Goal: Task Accomplishment & Management: Manage account settings

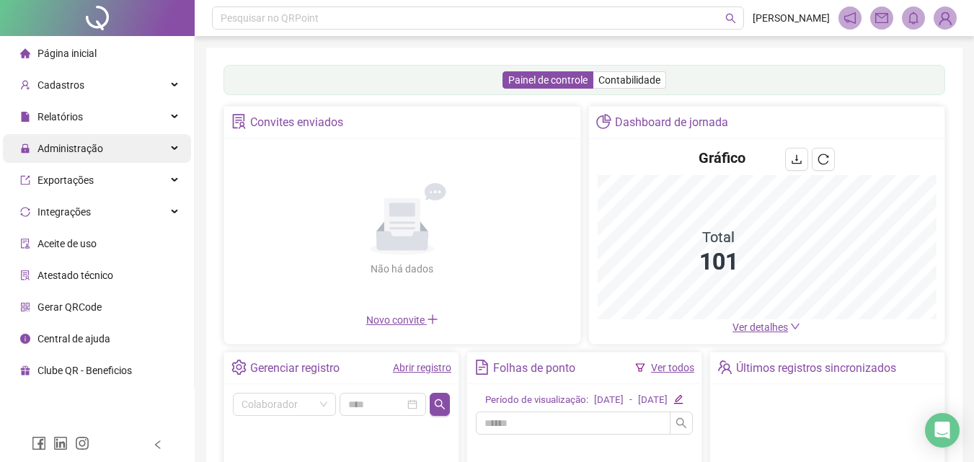
click at [83, 155] on span "Administração" at bounding box center [61, 148] width 83 height 29
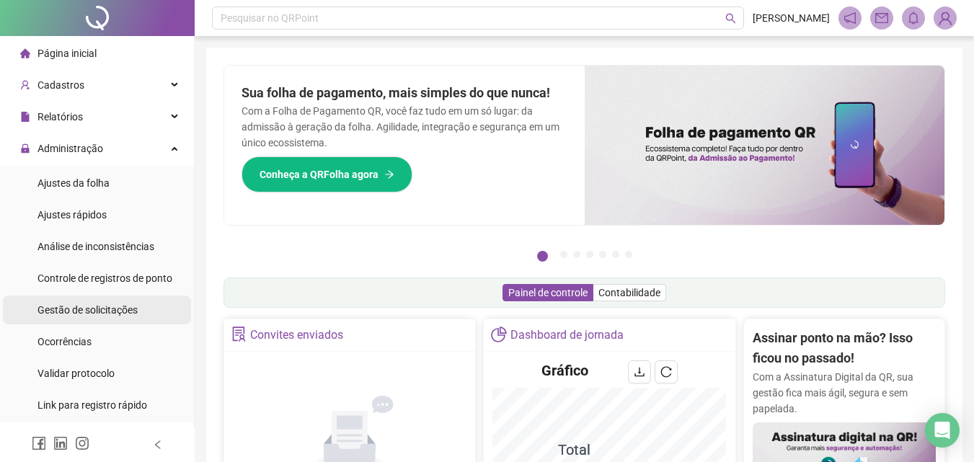
click at [108, 309] on span "Gestão de solicitações" at bounding box center [87, 310] width 100 height 12
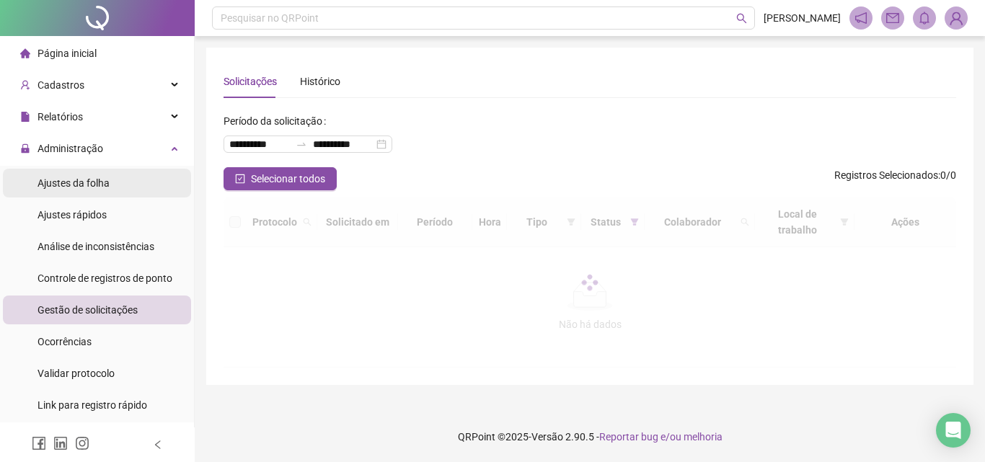
click at [99, 179] on span "Ajustes da folha" at bounding box center [73, 183] width 72 height 12
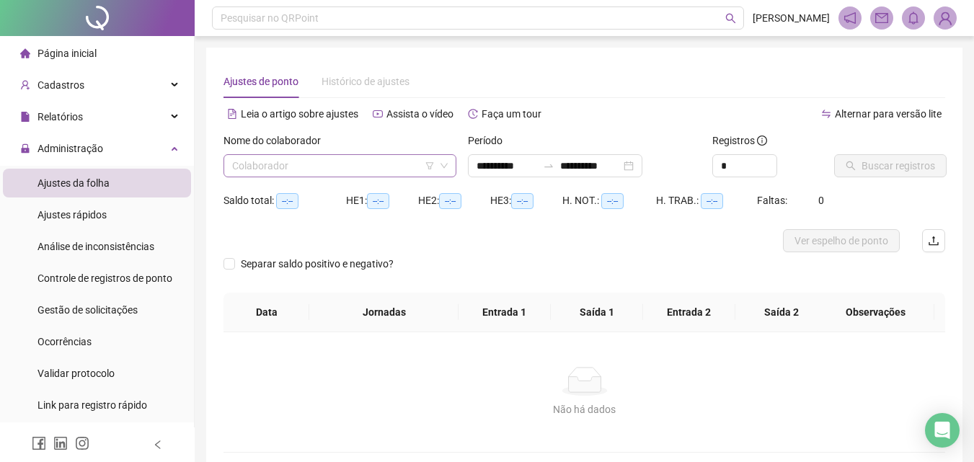
click at [317, 169] on input "search" at bounding box center [333, 166] width 203 height 22
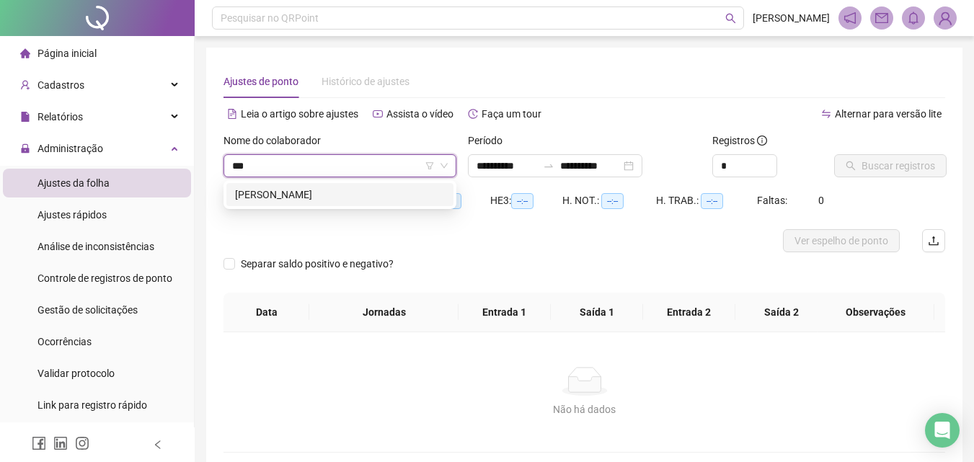
type input "****"
type input "**********"
click at [334, 187] on div "[PERSON_NAME]" at bounding box center [340, 195] width 210 height 16
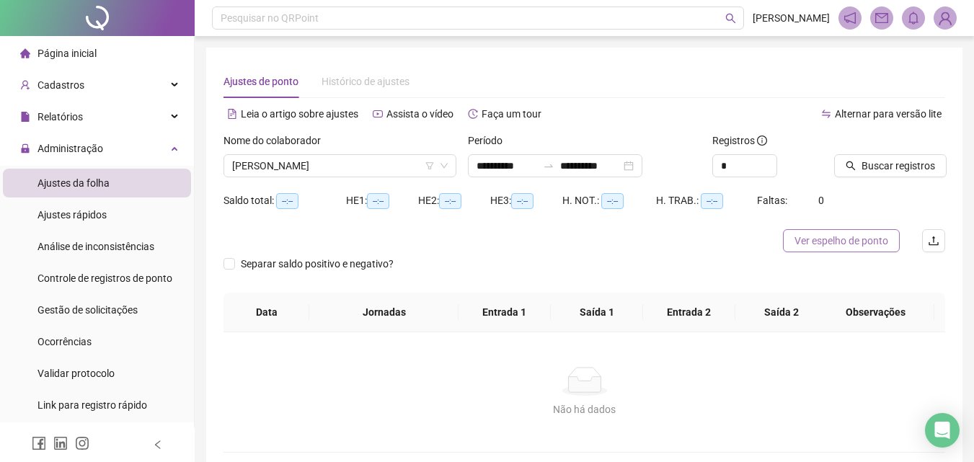
click at [824, 242] on span "Ver espelho de ponto" at bounding box center [841, 241] width 94 height 16
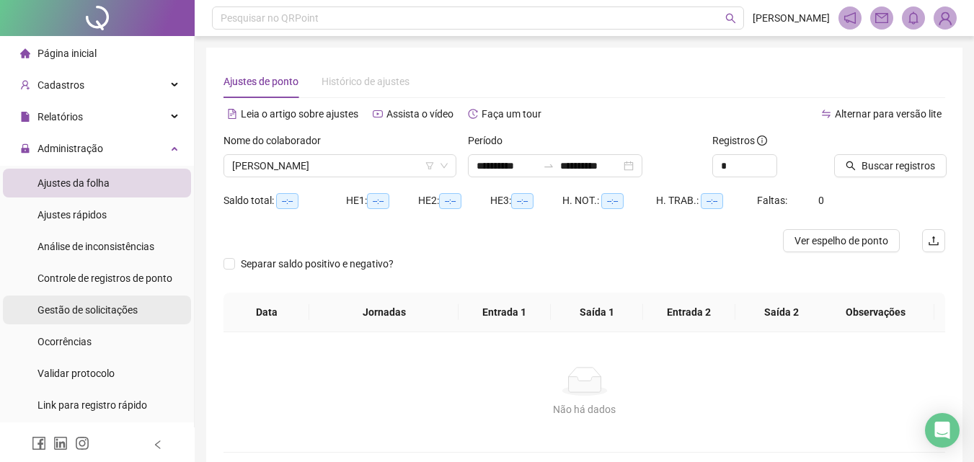
click at [85, 308] on span "Gestão de solicitações" at bounding box center [87, 310] width 100 height 12
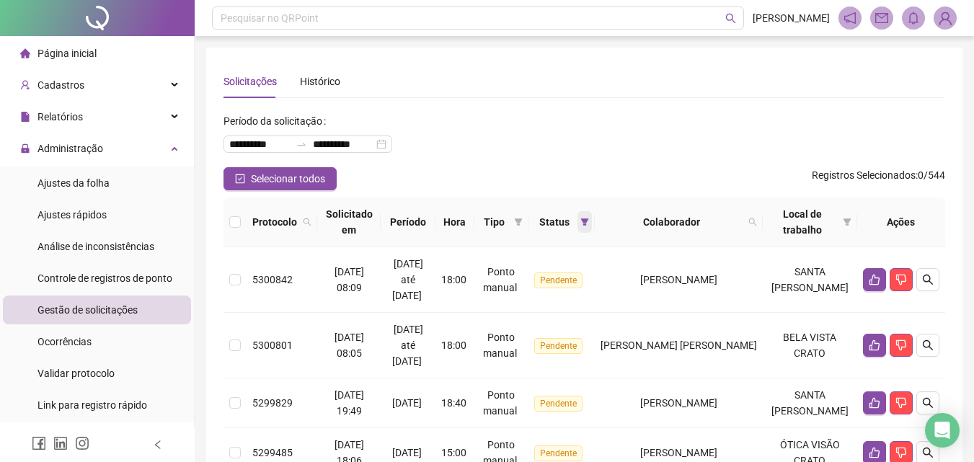
click at [588, 221] on icon "filter" at bounding box center [584, 221] width 8 height 7
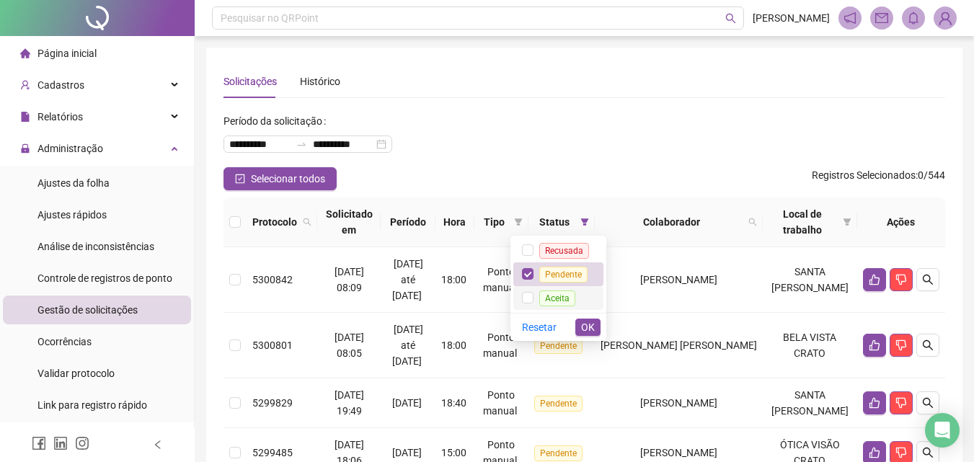
click at [564, 291] on span "Aceita" at bounding box center [557, 299] width 36 height 16
click at [574, 274] on span "Pendente" at bounding box center [563, 275] width 48 height 16
click at [588, 327] on span "OK" at bounding box center [588, 327] width 14 height 16
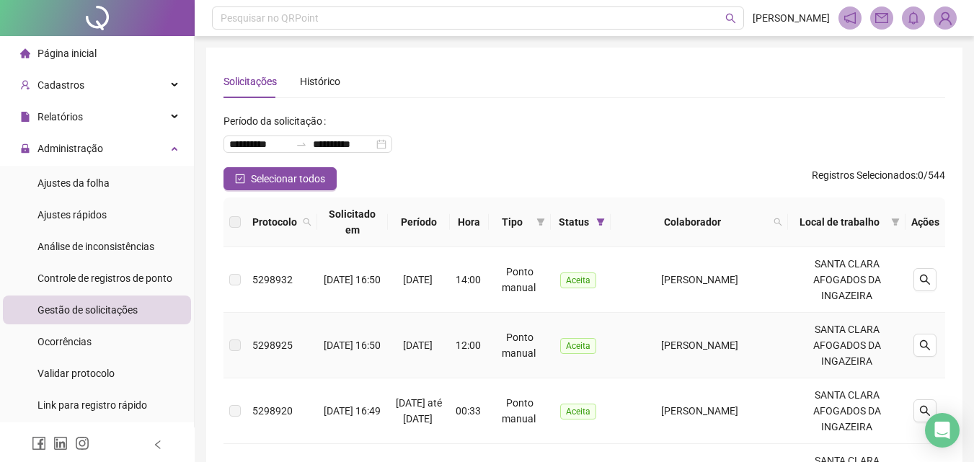
scroll to position [72, 0]
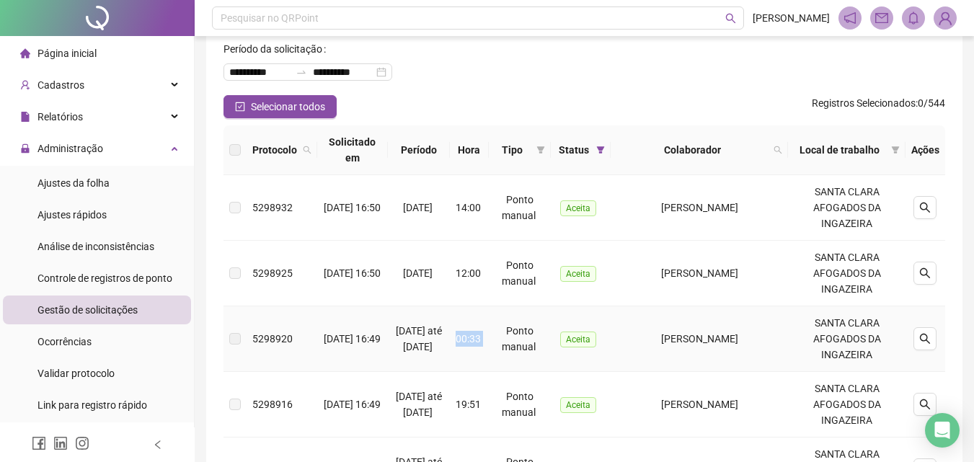
drag, startPoint x: 479, startPoint y: 350, endPoint x: 510, endPoint y: 353, distance: 31.8
click at [489, 353] on td "00:33" at bounding box center [469, 339] width 39 height 66
click at [438, 343] on span "[DATE] até [DATE]" at bounding box center [419, 338] width 46 height 27
click at [98, 189] on span "Ajustes da folha" at bounding box center [73, 183] width 72 height 12
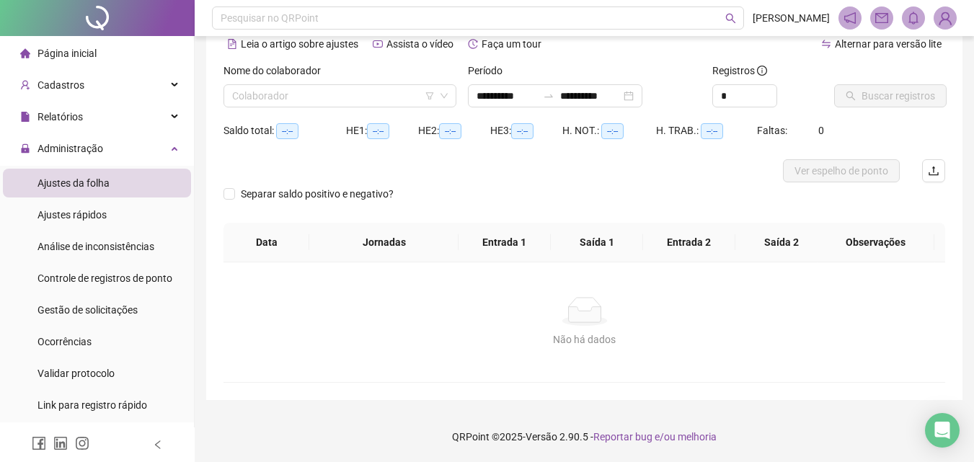
scroll to position [70, 0]
type input "**********"
click at [380, 105] on input "search" at bounding box center [333, 96] width 203 height 22
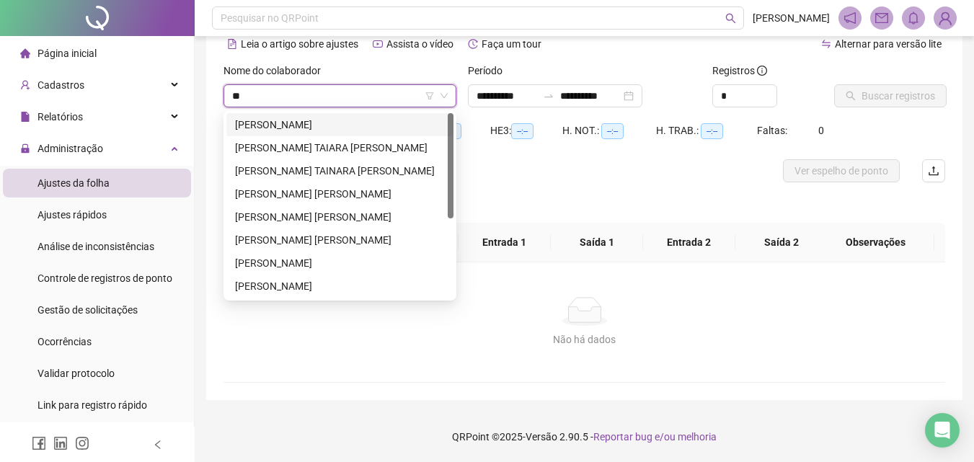
type input "***"
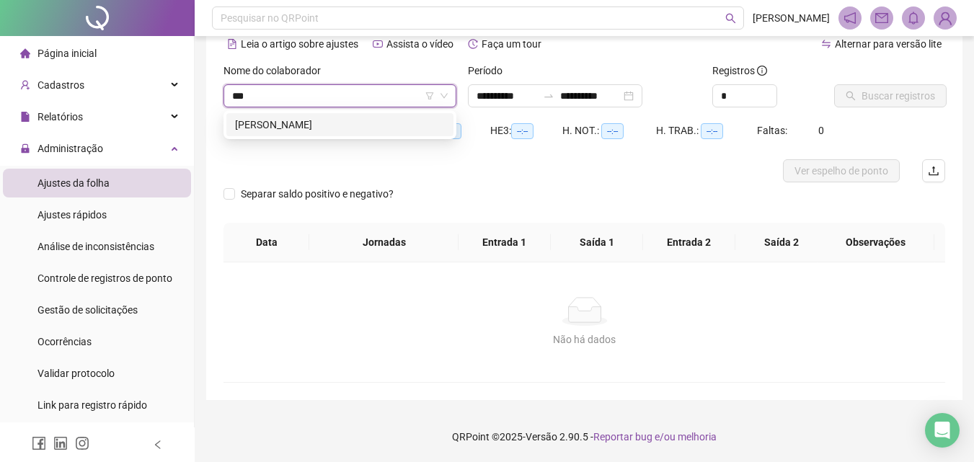
click at [373, 120] on div "[PERSON_NAME]" at bounding box center [340, 125] width 210 height 16
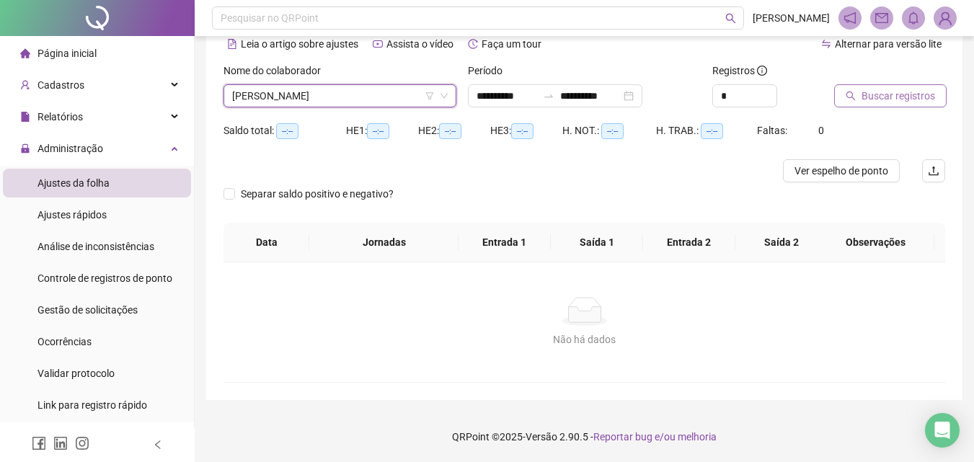
click at [874, 97] on span "Buscar registros" at bounding box center [898, 96] width 74 height 16
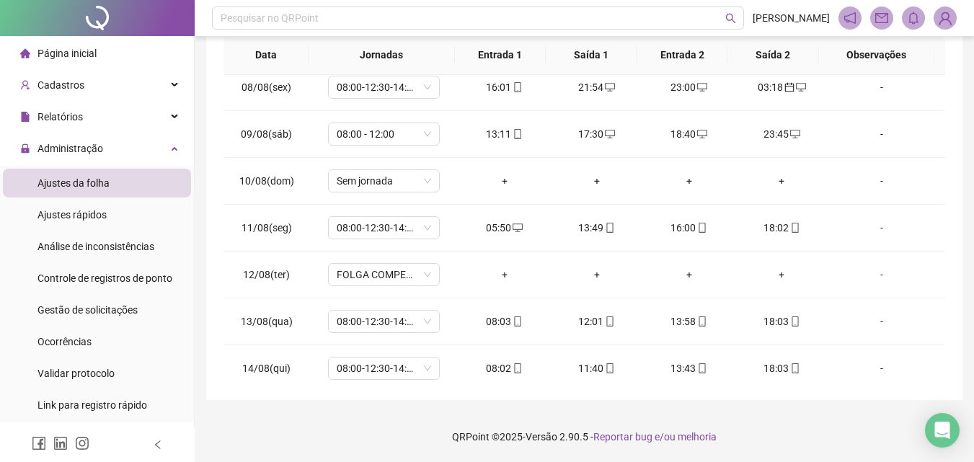
scroll to position [536, 0]
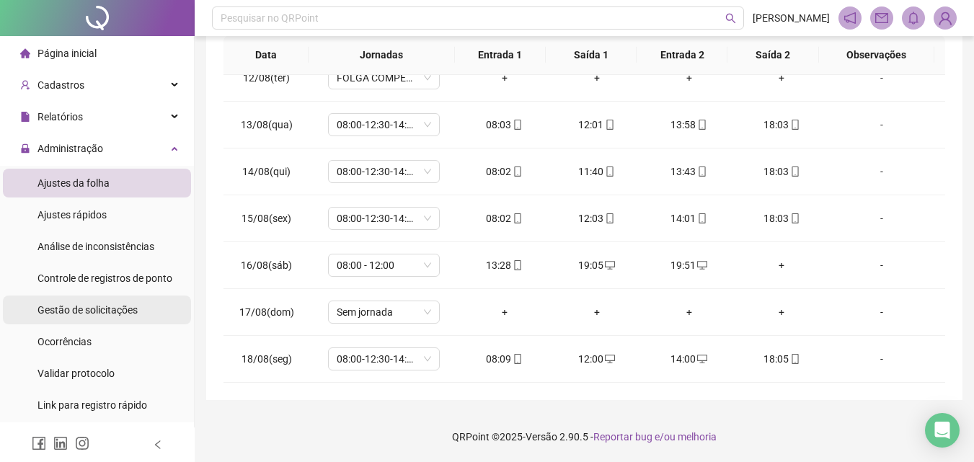
click at [125, 305] on span "Gestão de solicitações" at bounding box center [87, 310] width 100 height 12
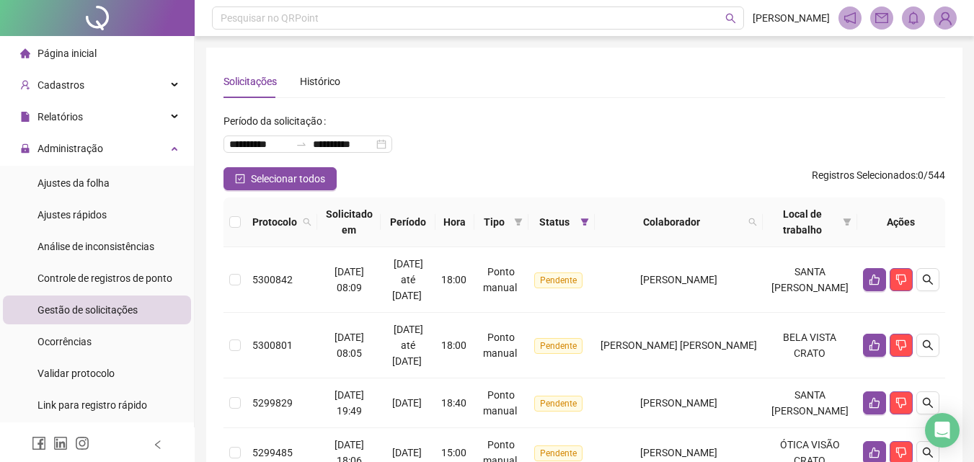
click at [595, 220] on th "Status" at bounding box center [561, 223] width 66 height 50
click at [592, 218] on span at bounding box center [584, 222] width 14 height 22
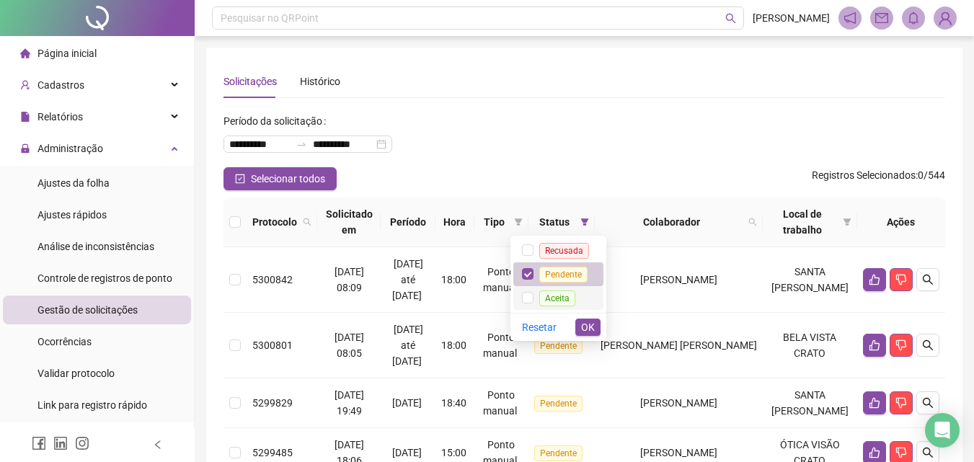
drag, startPoint x: 582, startPoint y: 293, endPoint x: 581, endPoint y: 270, distance: 22.4
click at [581, 293] on span "Aceita" at bounding box center [557, 298] width 48 height 12
click at [581, 268] on span "Pendente" at bounding box center [563, 275] width 48 height 16
click at [582, 319] on span "OK" at bounding box center [588, 327] width 14 height 16
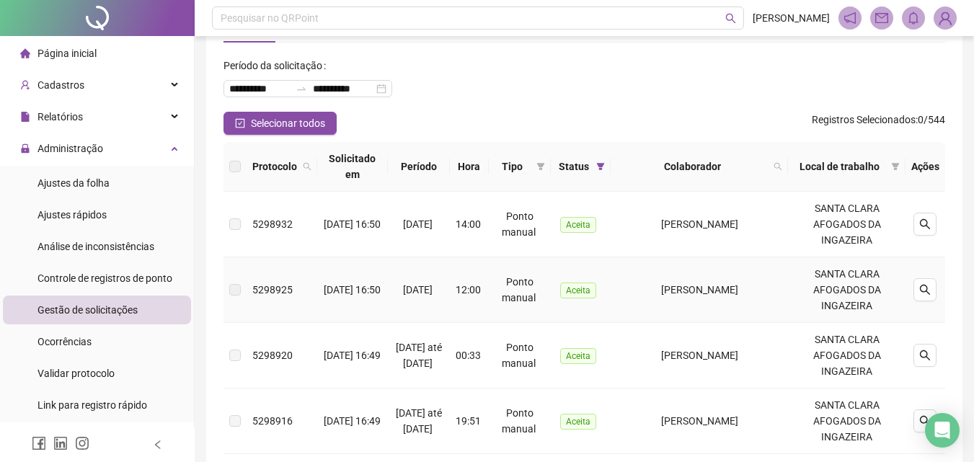
scroll to position [72, 0]
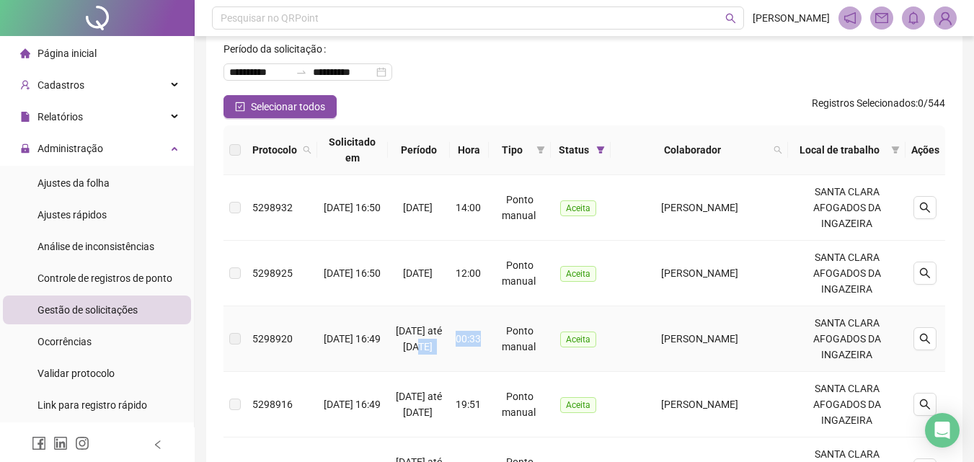
drag, startPoint x: 463, startPoint y: 342, endPoint x: 502, endPoint y: 342, distance: 39.6
click at [502, 342] on tr "5298920 [DATE] 16:49 16/08/2025 até [DATE] 00:33 Ponto manual [PERSON_NAME] SAN…" at bounding box center [584, 339] width 722 height 66
click at [489, 347] on td "00:33" at bounding box center [469, 339] width 39 height 66
click at [929, 337] on icon "search" at bounding box center [925, 339] width 12 height 12
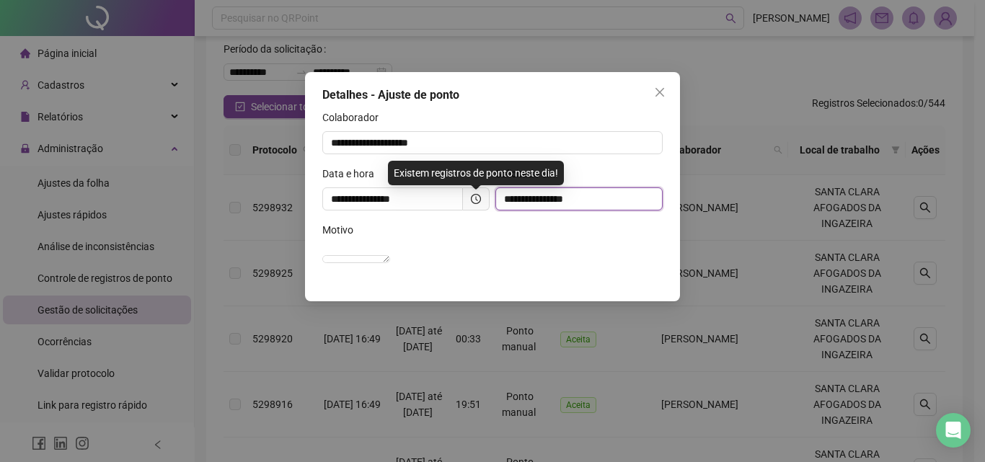
click at [639, 203] on input "**********" at bounding box center [578, 198] width 167 height 23
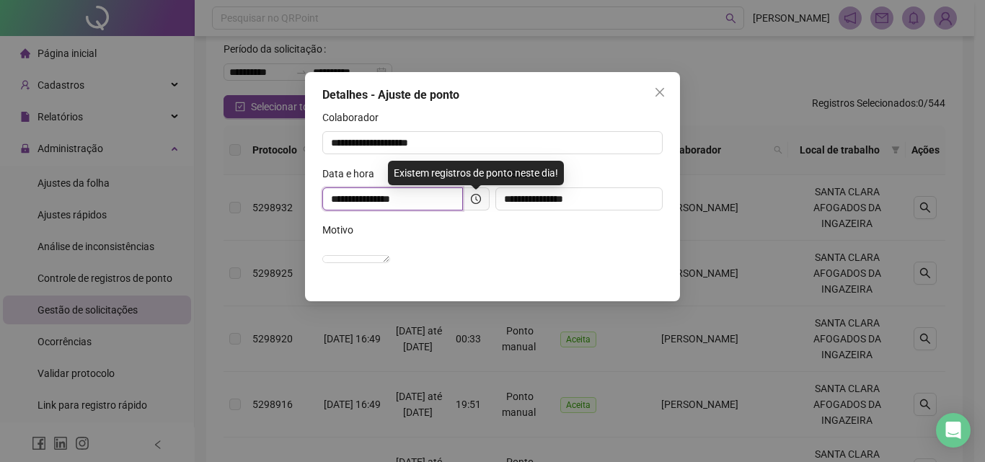
drag, startPoint x: 335, startPoint y: 195, endPoint x: 367, endPoint y: 195, distance: 31.7
click at [367, 195] on input "**********" at bounding box center [392, 198] width 141 height 23
click at [415, 203] on input "**********" at bounding box center [392, 198] width 141 height 23
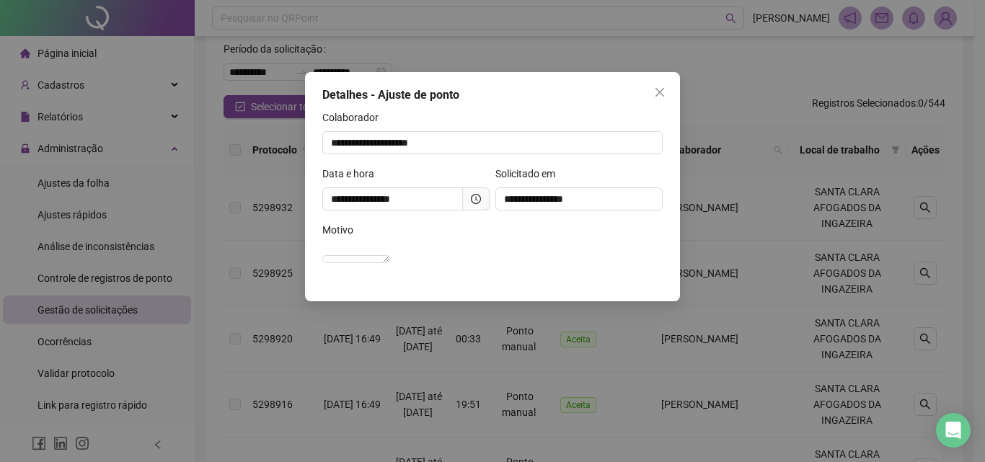
click at [718, 171] on div "**********" at bounding box center [492, 231] width 985 height 462
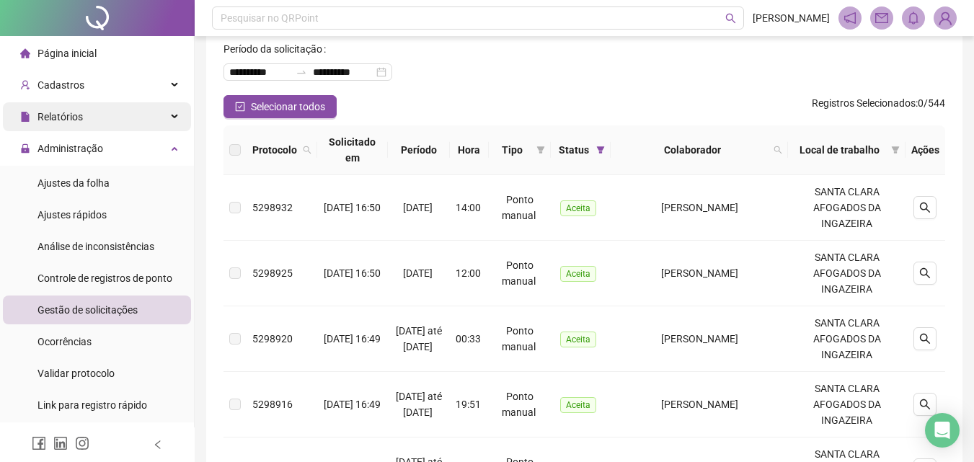
click at [87, 121] on div "Relatórios" at bounding box center [97, 116] width 188 height 29
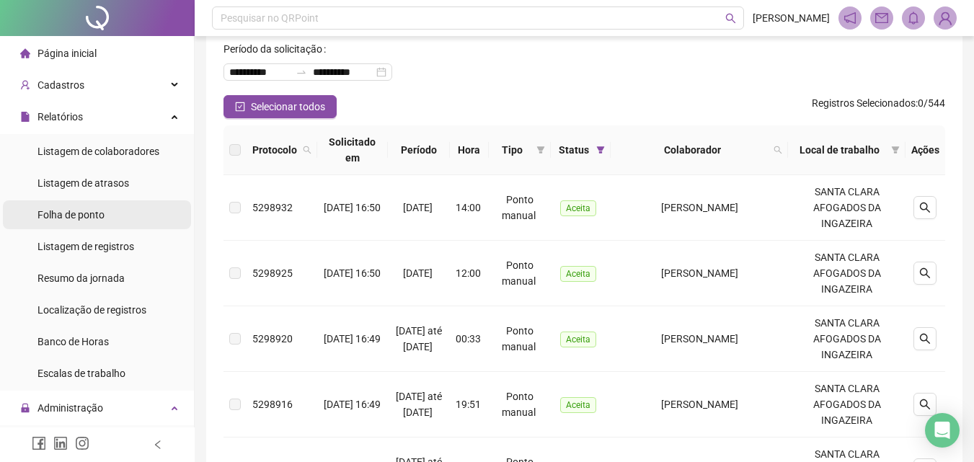
click at [94, 210] on span "Folha de ponto" at bounding box center [70, 215] width 67 height 12
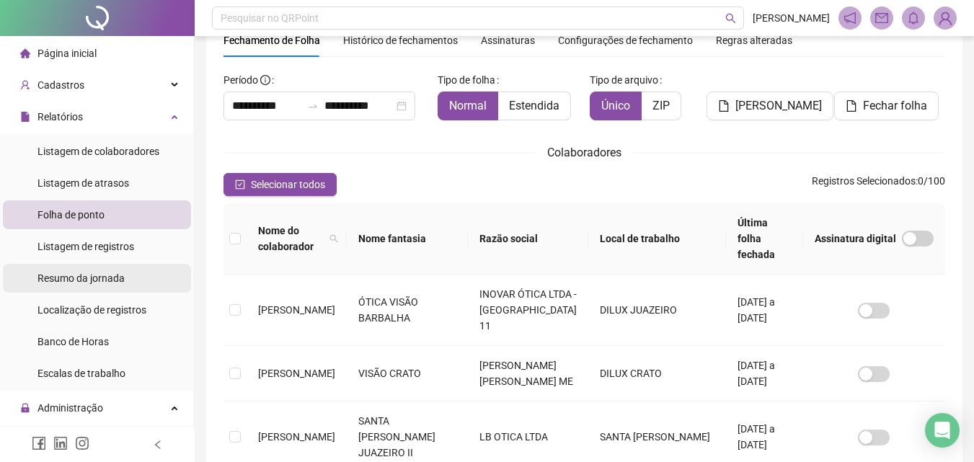
scroll to position [72, 0]
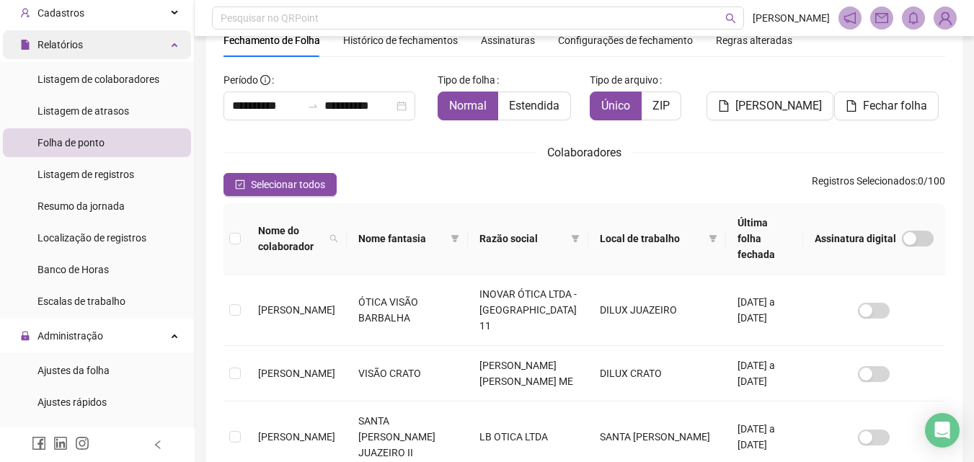
click at [48, 44] on span "Relatórios" at bounding box center [59, 45] width 45 height 12
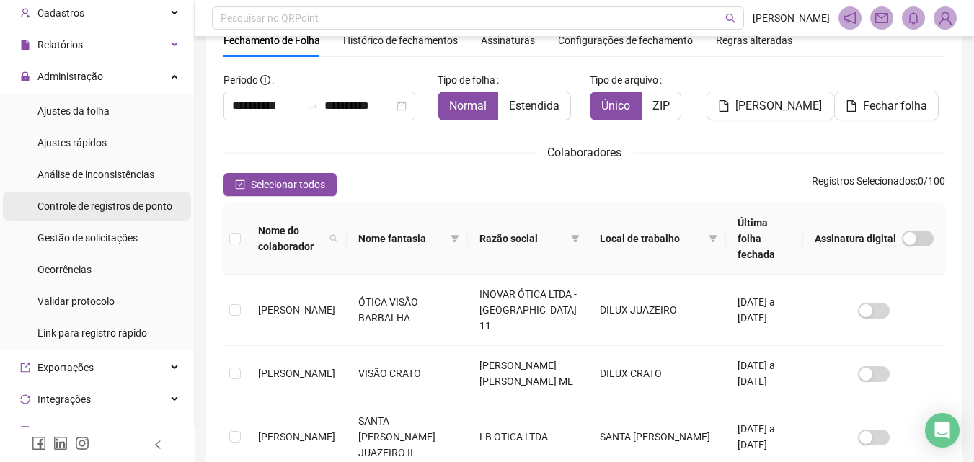
click at [102, 204] on span "Controle de registros de ponto" at bounding box center [104, 206] width 135 height 12
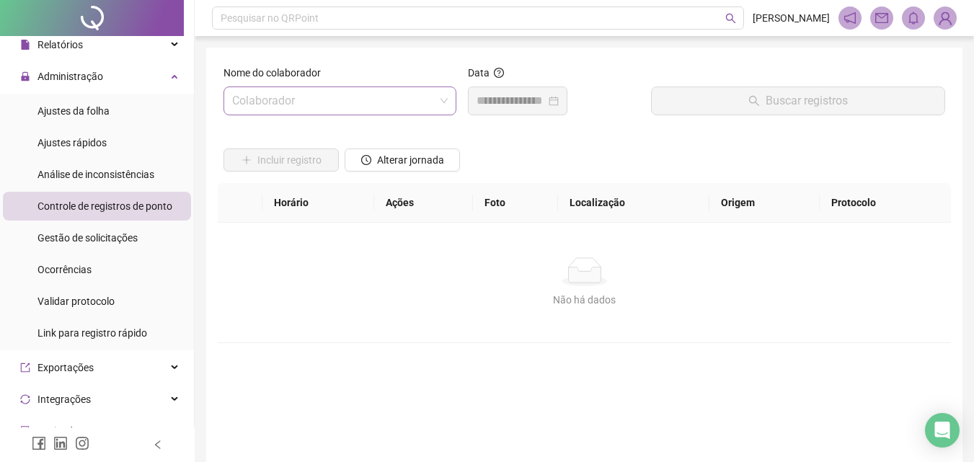
click at [313, 99] on input "search" at bounding box center [333, 100] width 203 height 27
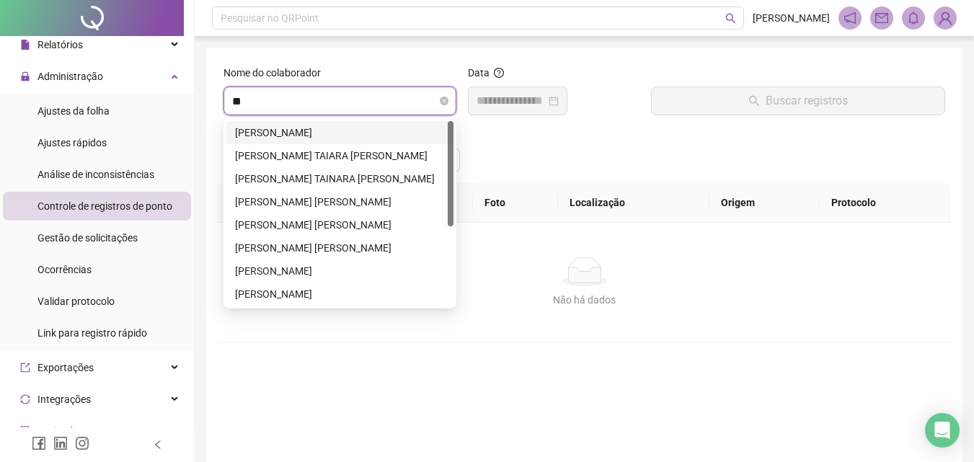
type input "***"
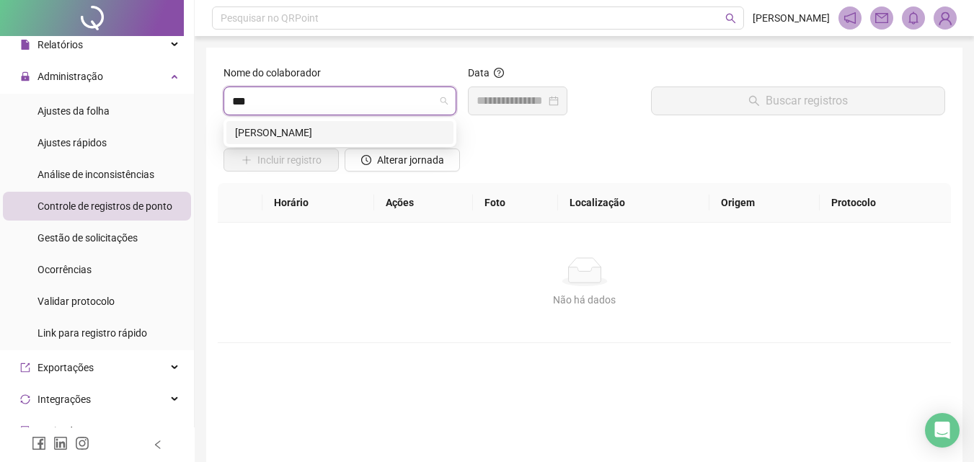
click at [357, 138] on div "[PERSON_NAME]" at bounding box center [340, 133] width 210 height 16
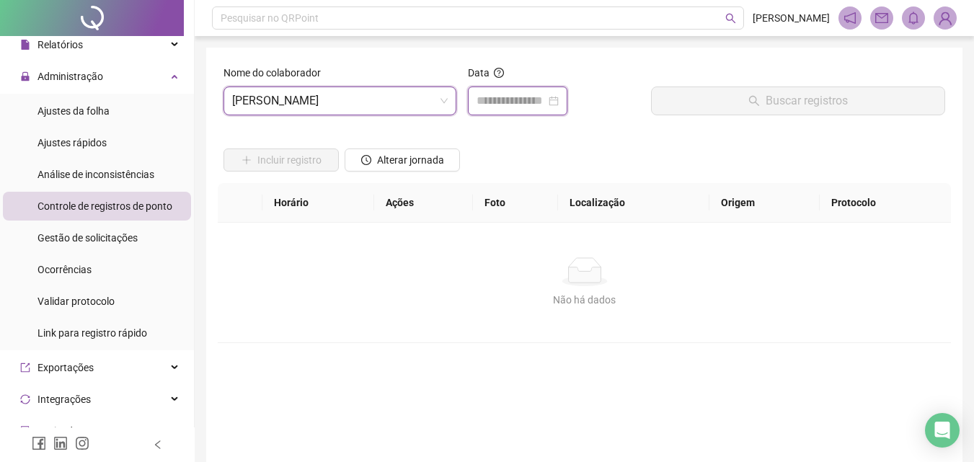
click at [541, 95] on input at bounding box center [510, 100] width 69 height 17
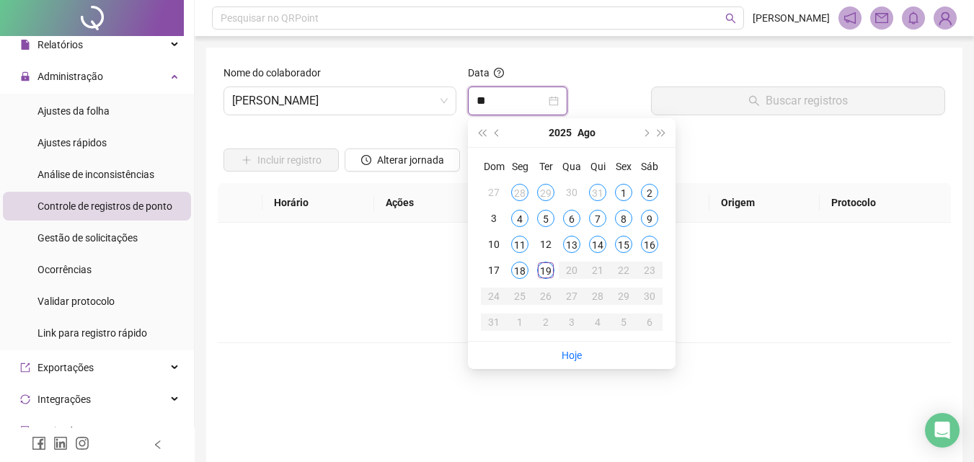
type input "**********"
click at [646, 240] on div "16" at bounding box center [649, 244] width 17 height 17
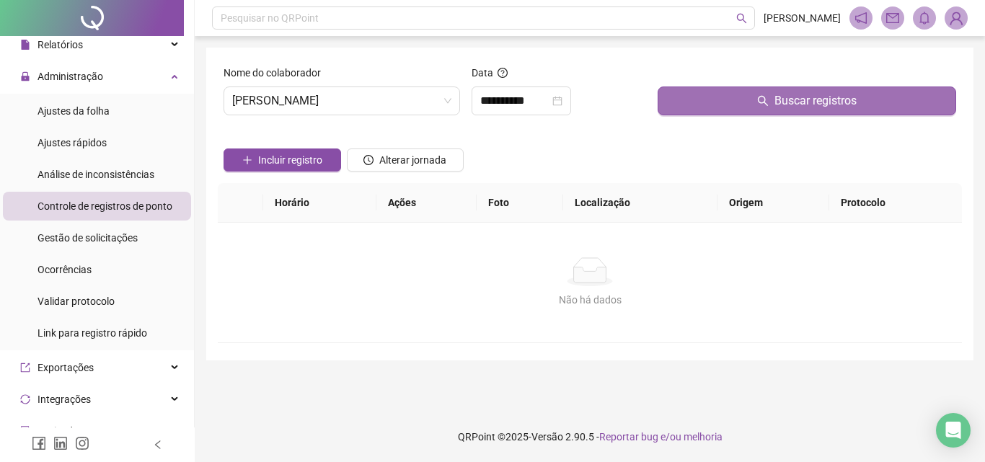
click at [749, 94] on button "Buscar registros" at bounding box center [806, 101] width 298 height 29
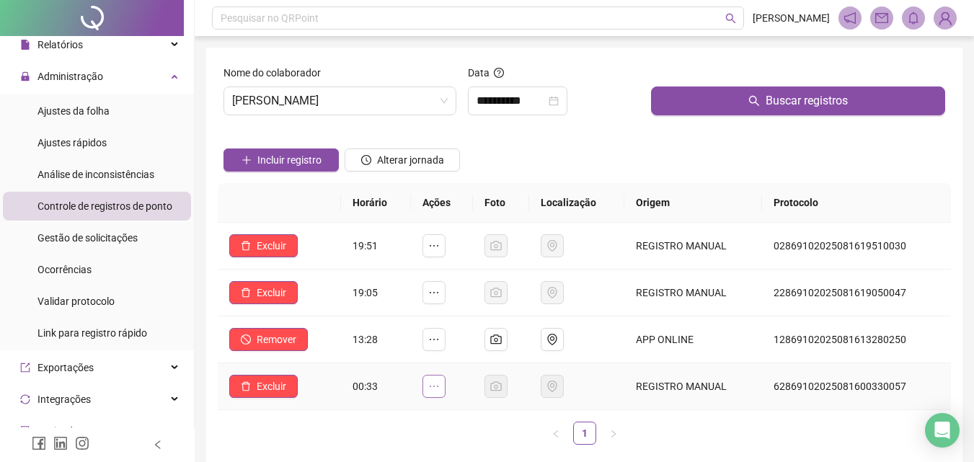
click at [445, 391] on button "button" at bounding box center [433, 386] width 23 height 23
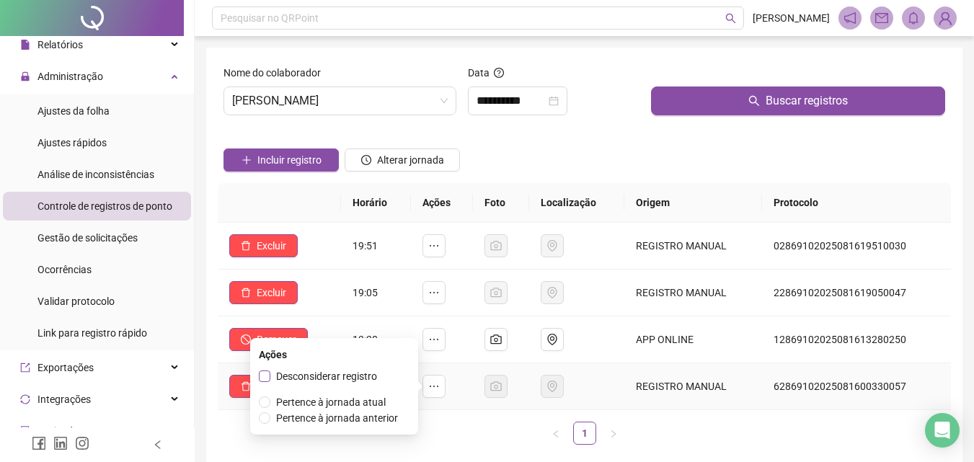
click at [358, 378] on span "Desconsiderar registro" at bounding box center [326, 377] width 101 height 12
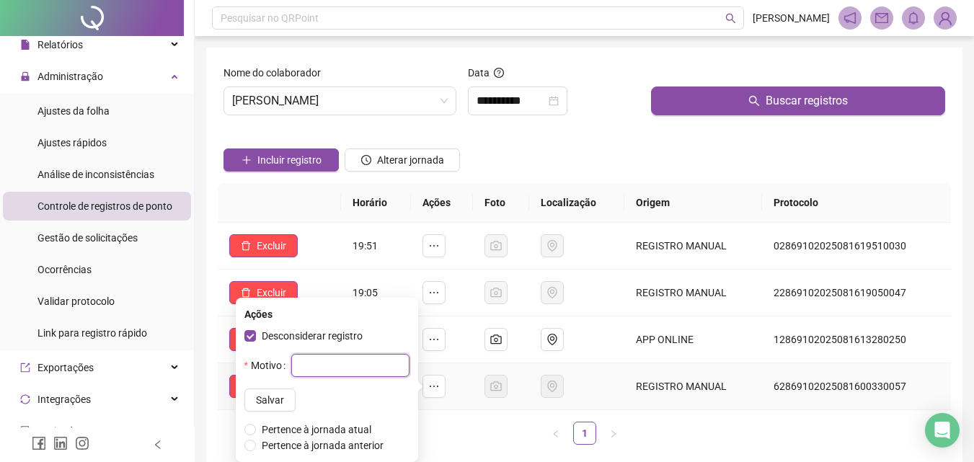
click at [349, 367] on input "text" at bounding box center [350, 365] width 118 height 23
type input "****"
click at [256, 407] on span "Salvar" at bounding box center [270, 400] width 28 height 16
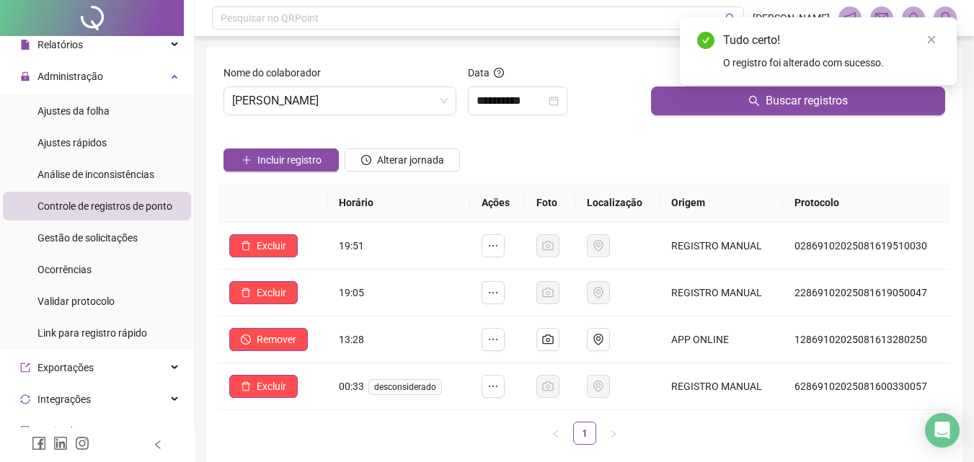
click at [495, 434] on ul "1" at bounding box center [584, 433] width 733 height 23
click at [274, 384] on span "Excluir" at bounding box center [272, 386] width 30 height 16
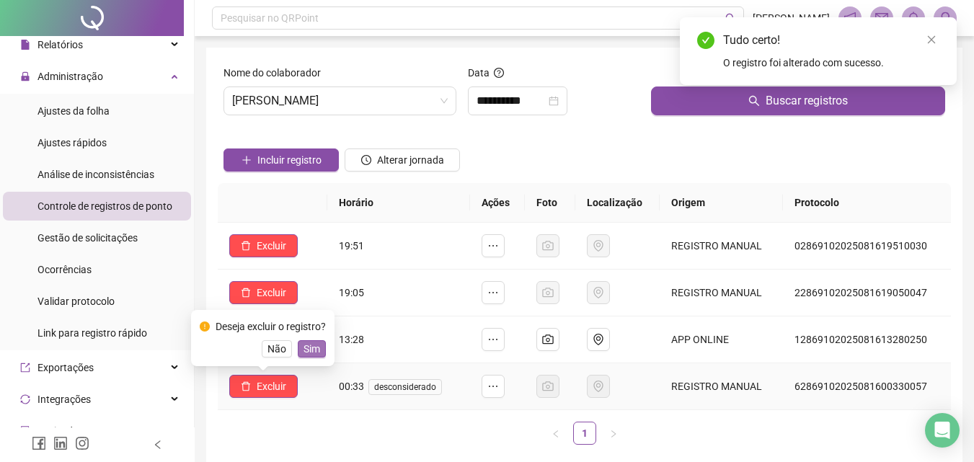
click at [314, 353] on span "Sim" at bounding box center [311, 349] width 17 height 16
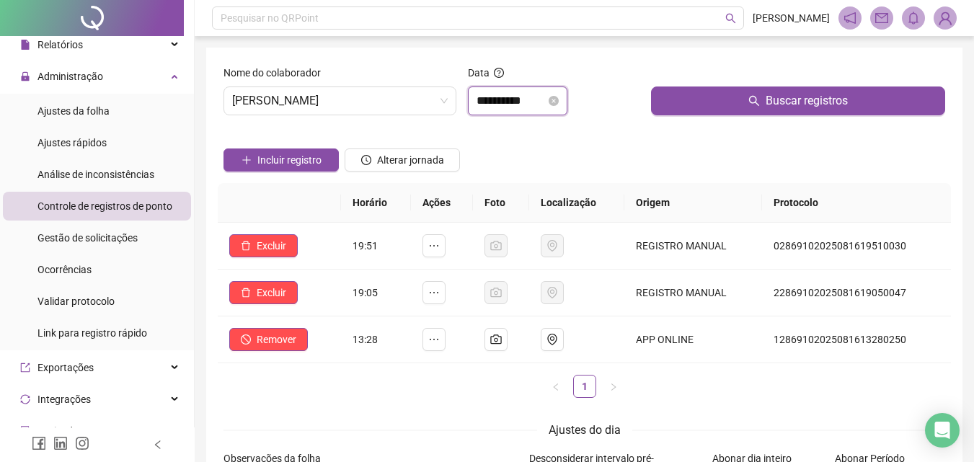
click at [478, 101] on input "**********" at bounding box center [510, 100] width 69 height 17
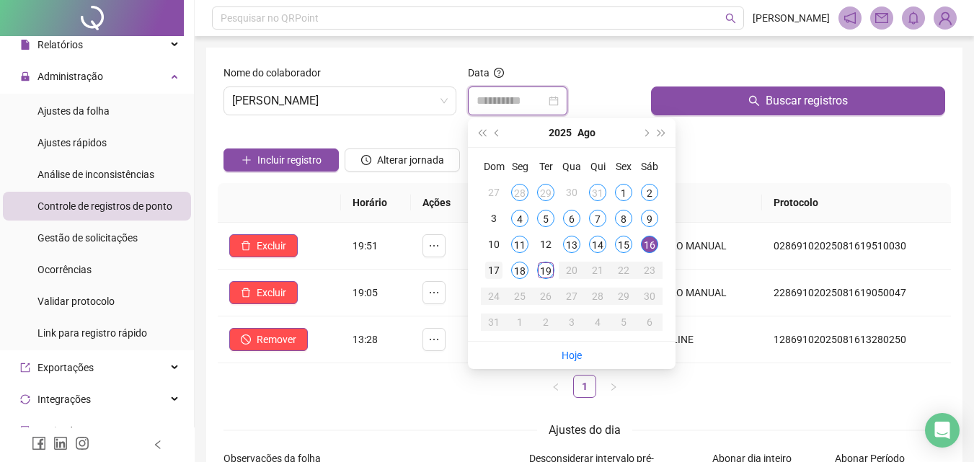
type input "**********"
click at [495, 266] on div "17" at bounding box center [493, 270] width 17 height 17
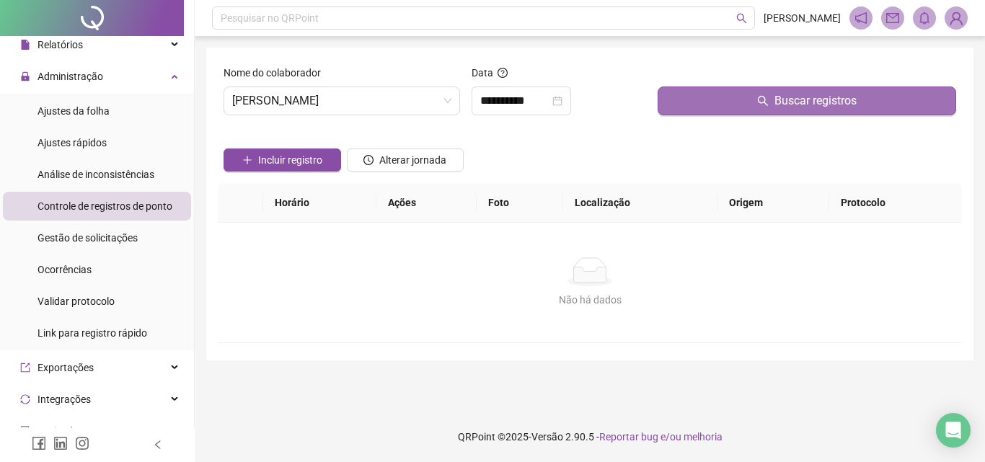
click at [685, 99] on button "Buscar registros" at bounding box center [806, 101] width 298 height 29
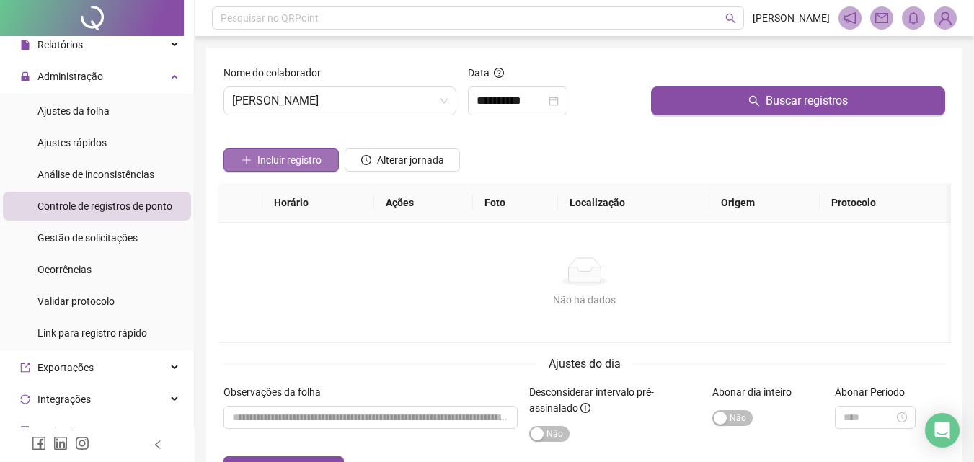
click at [323, 167] on button "Incluir registro" at bounding box center [280, 159] width 115 height 23
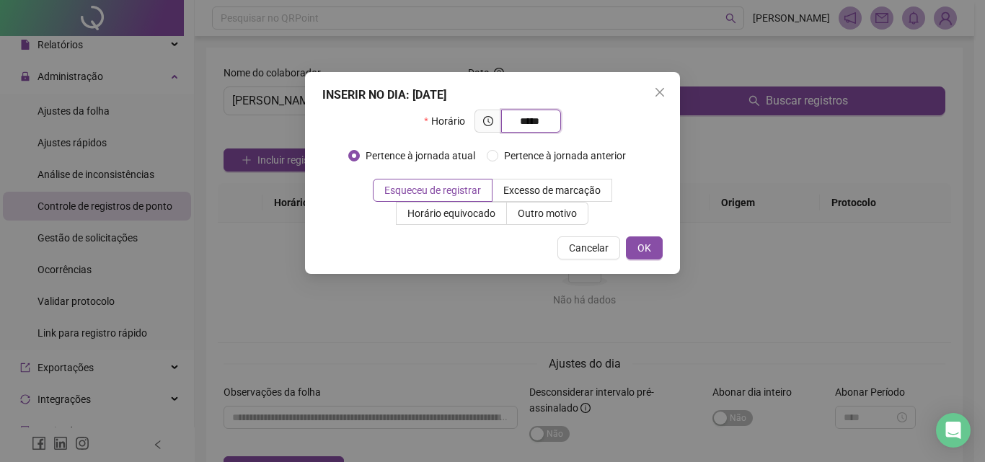
type input "*****"
click at [519, 138] on div "Horário *****" at bounding box center [492, 127] width 136 height 35
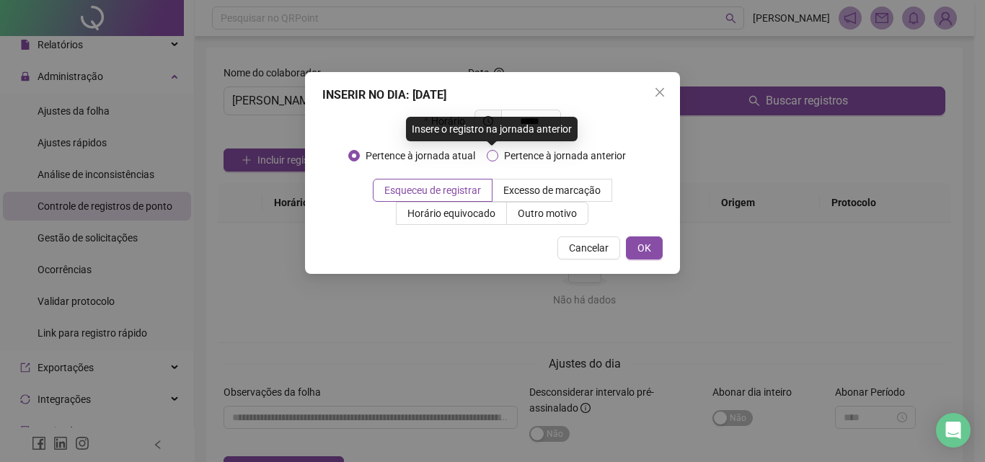
click at [521, 159] on span "Pertence à jornada anterior" at bounding box center [564, 156] width 133 height 16
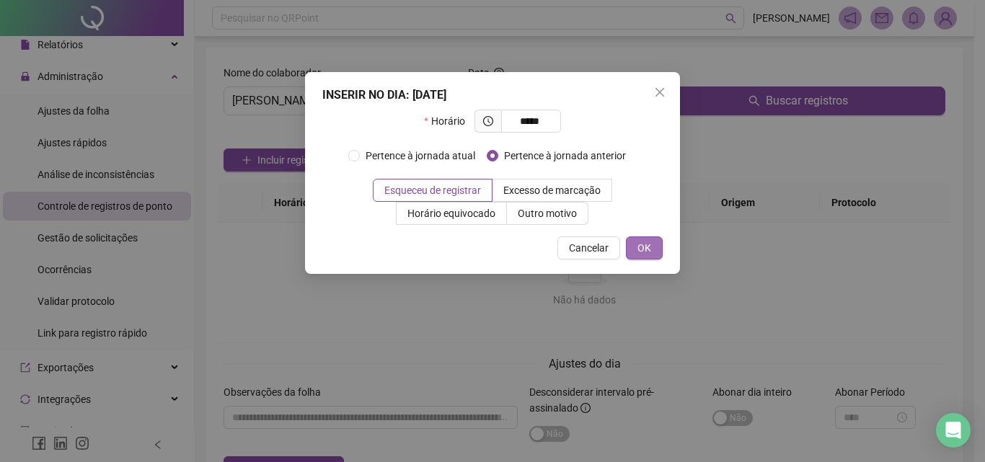
click at [642, 242] on span "OK" at bounding box center [644, 248] width 14 height 16
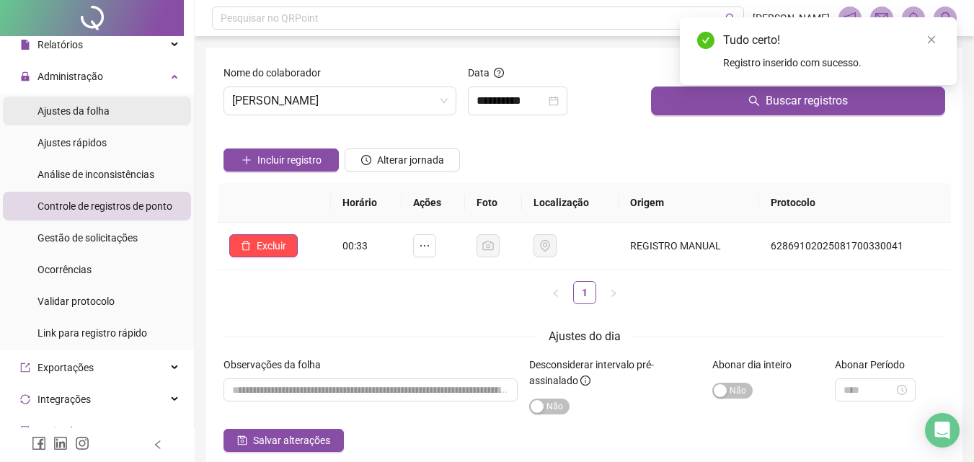
click at [82, 114] on span "Ajustes da folha" at bounding box center [73, 111] width 72 height 12
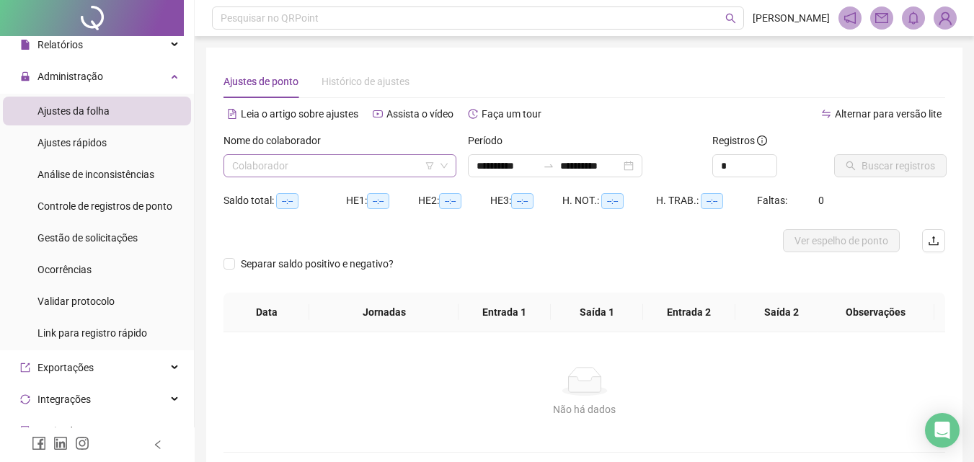
click at [267, 167] on input "search" at bounding box center [333, 166] width 203 height 22
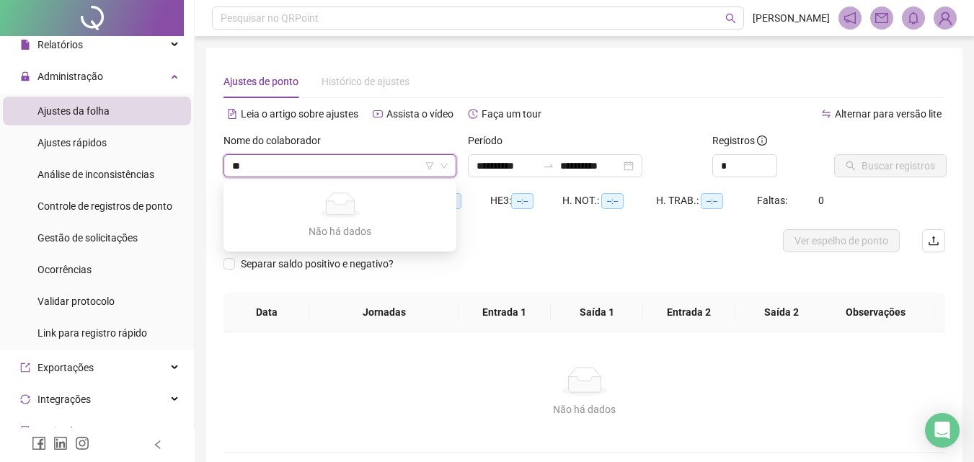
type input "***"
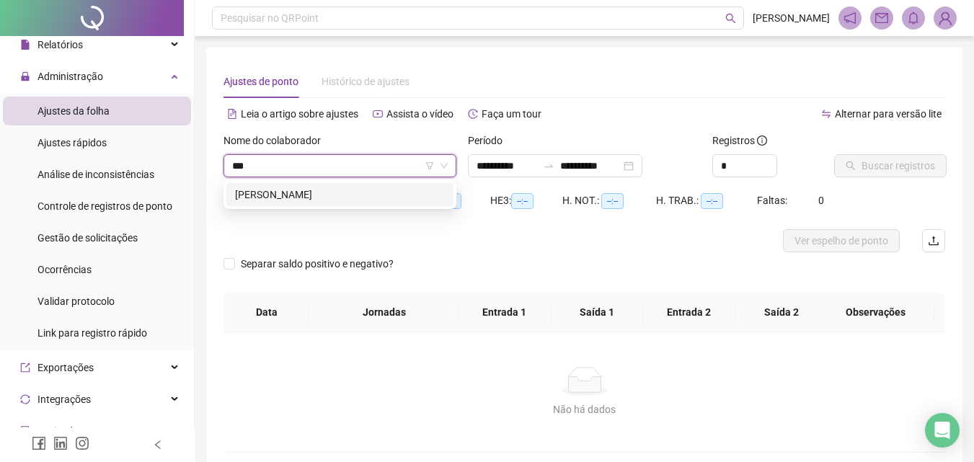
type input "**********"
click at [278, 198] on div "[PERSON_NAME]" at bounding box center [340, 195] width 210 height 16
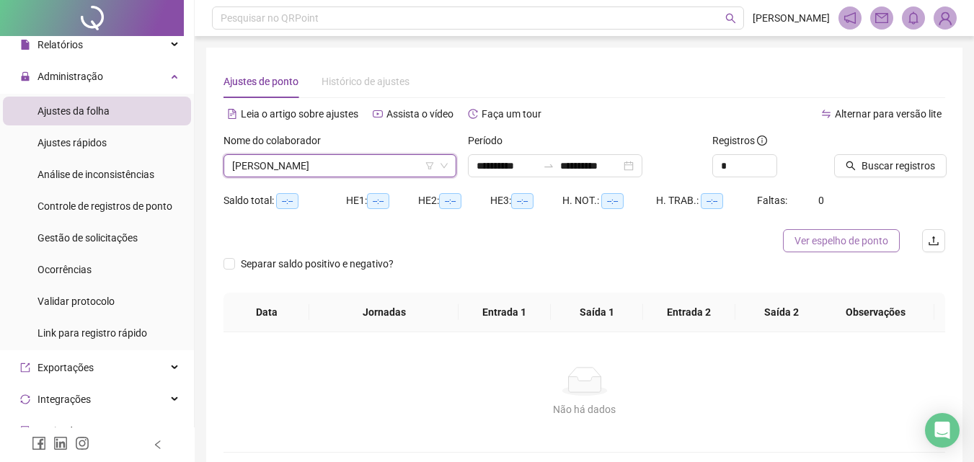
click at [844, 239] on span "Ver espelho de ponto" at bounding box center [841, 241] width 94 height 16
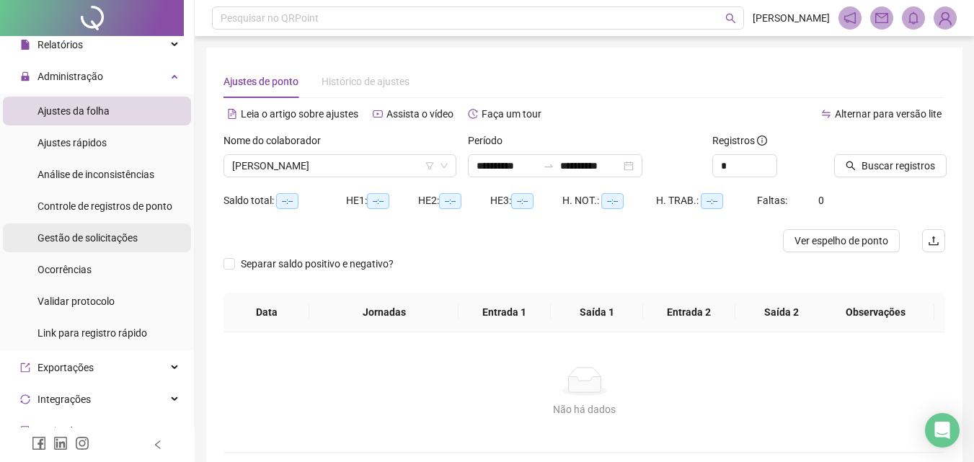
click at [89, 229] on div "Gestão de solicitações" at bounding box center [87, 237] width 100 height 29
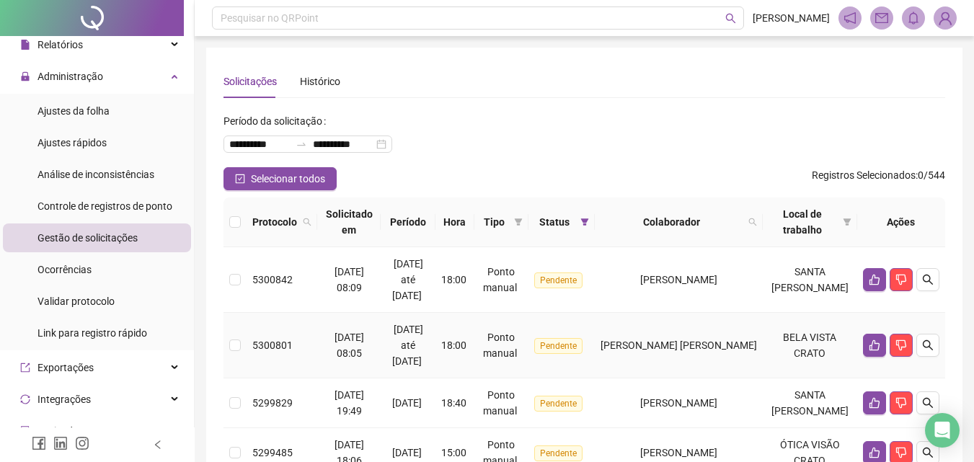
scroll to position [251, 0]
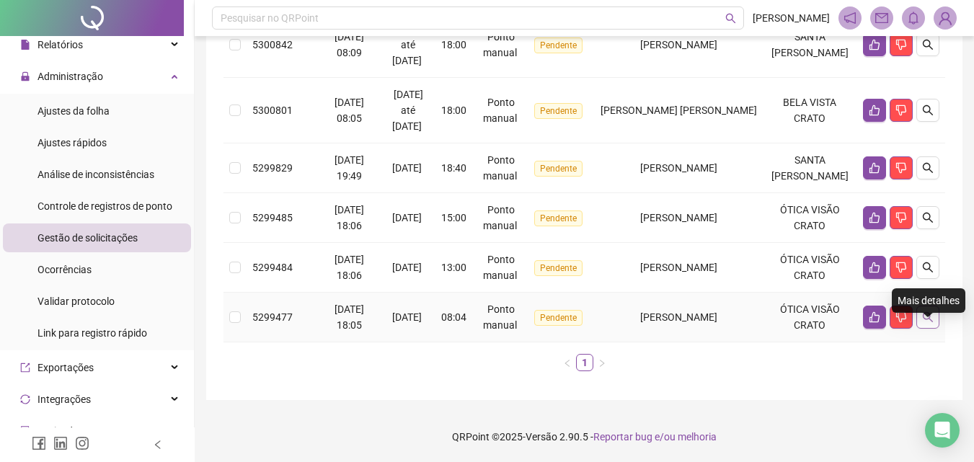
click at [930, 317] on icon "search" at bounding box center [928, 317] width 10 height 10
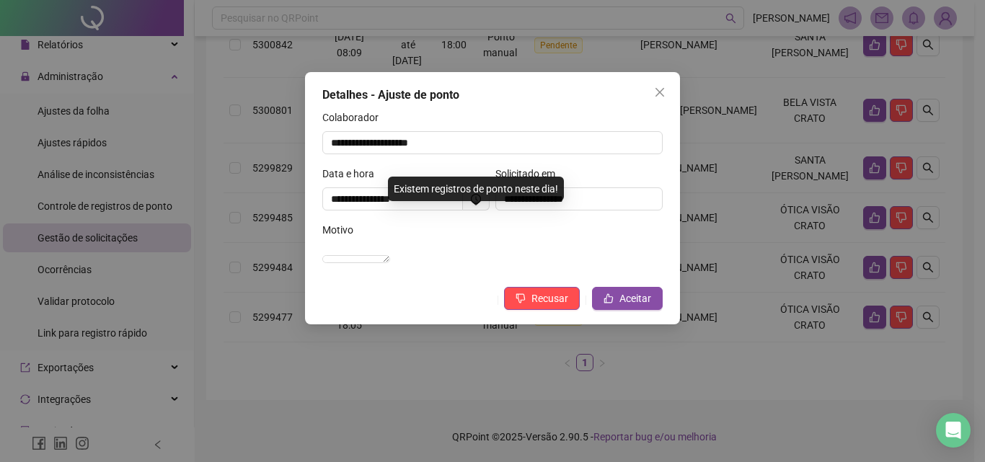
click at [817, 365] on div "**********" at bounding box center [492, 231] width 985 height 462
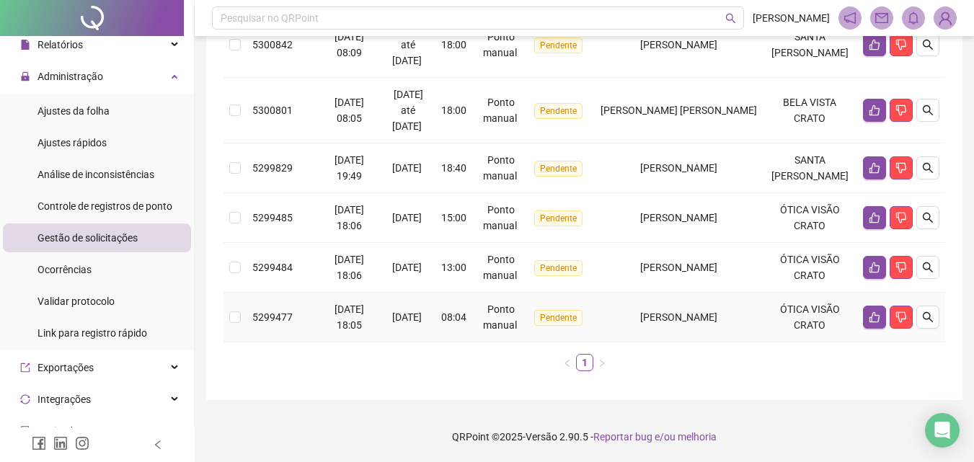
click at [716, 315] on span "[PERSON_NAME]" at bounding box center [678, 317] width 77 height 12
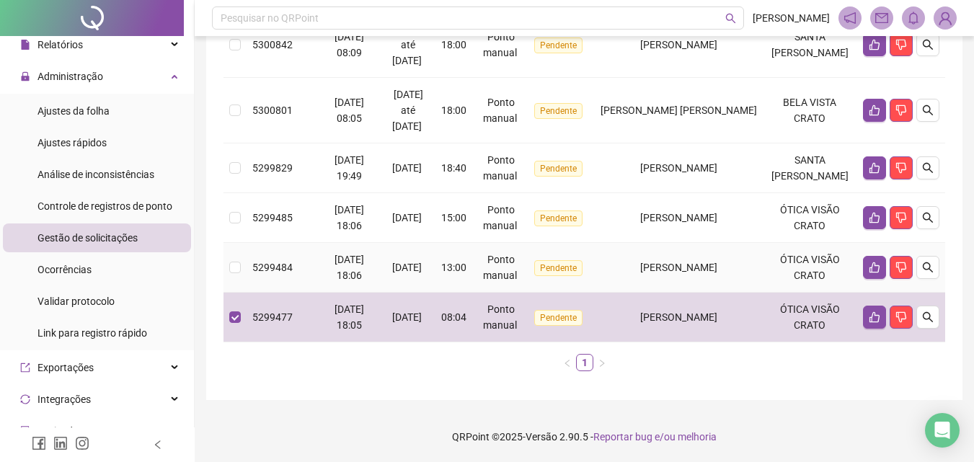
click at [706, 274] on div "[PERSON_NAME]" at bounding box center [678, 268] width 156 height 16
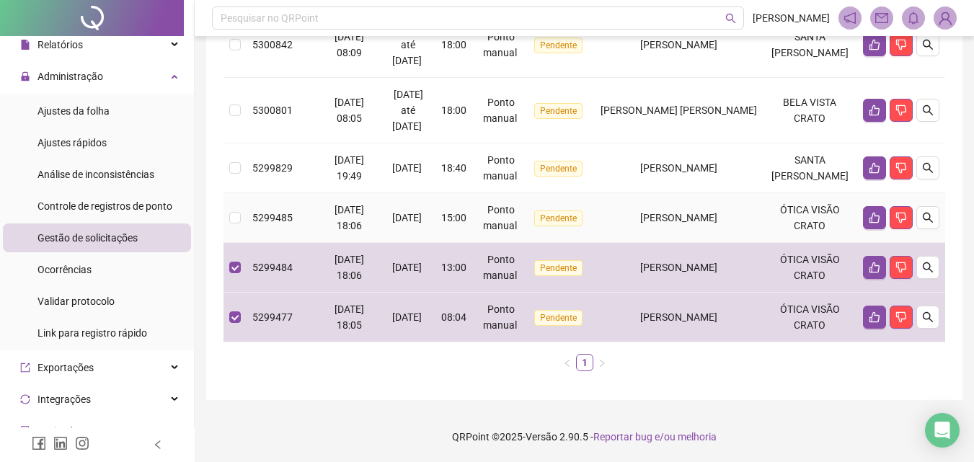
click at [694, 218] on span "[PERSON_NAME]" at bounding box center [678, 218] width 77 height 12
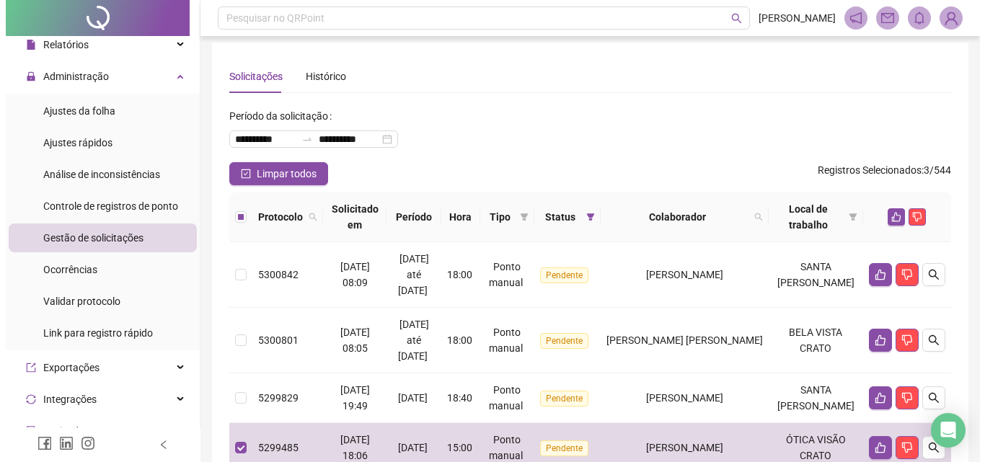
scroll to position [0, 0]
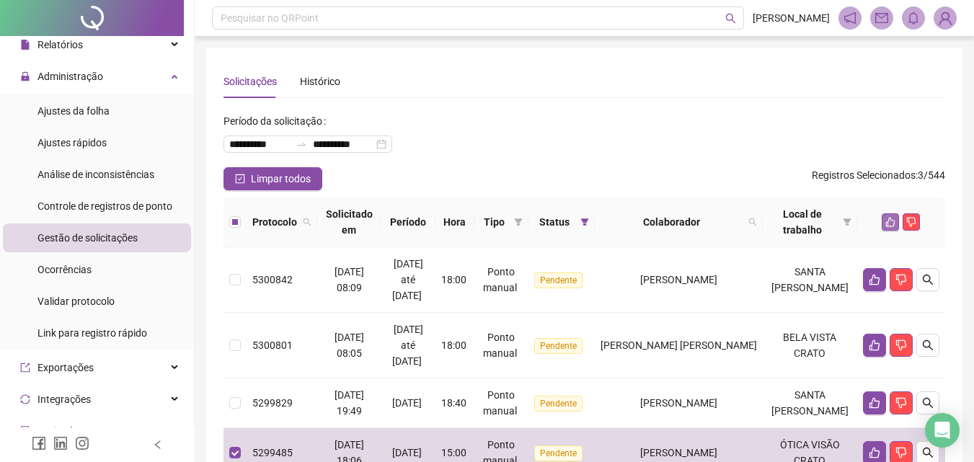
click at [886, 213] on button "button" at bounding box center [890, 221] width 17 height 17
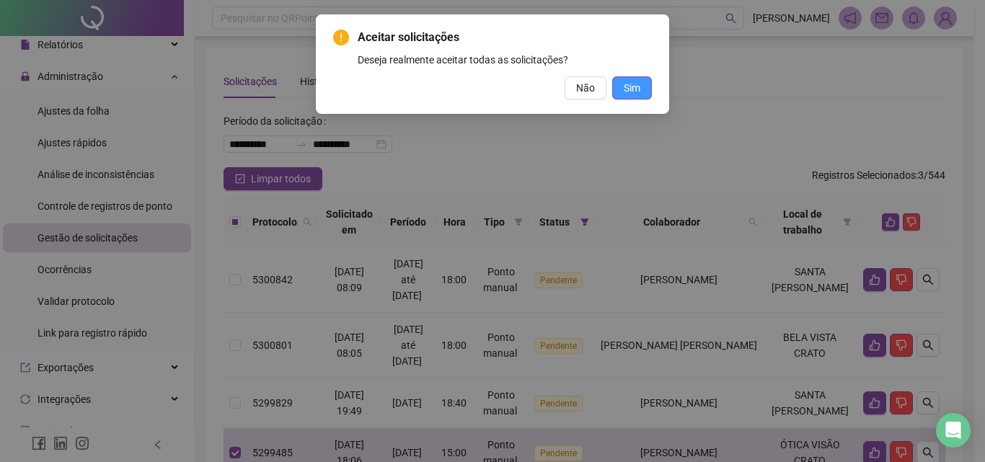
click at [629, 81] on span "Sim" at bounding box center [632, 88] width 17 height 16
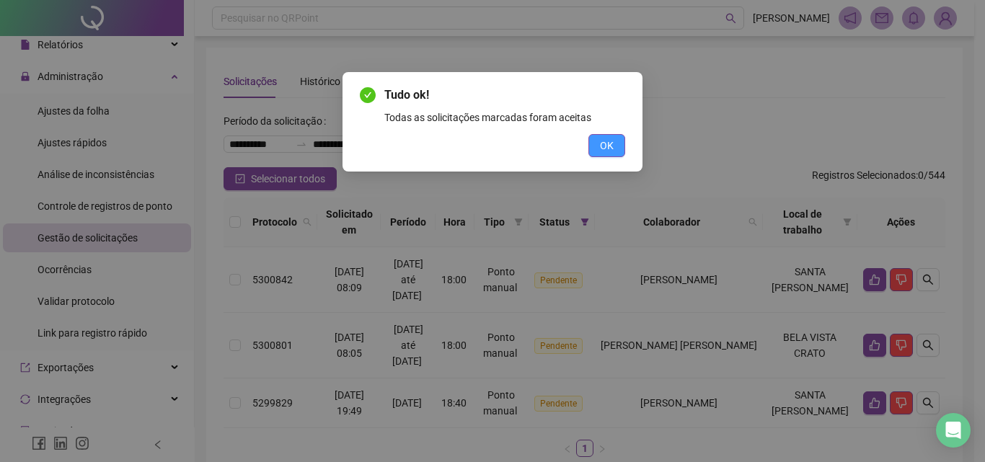
click at [616, 150] on button "OK" at bounding box center [606, 145] width 37 height 23
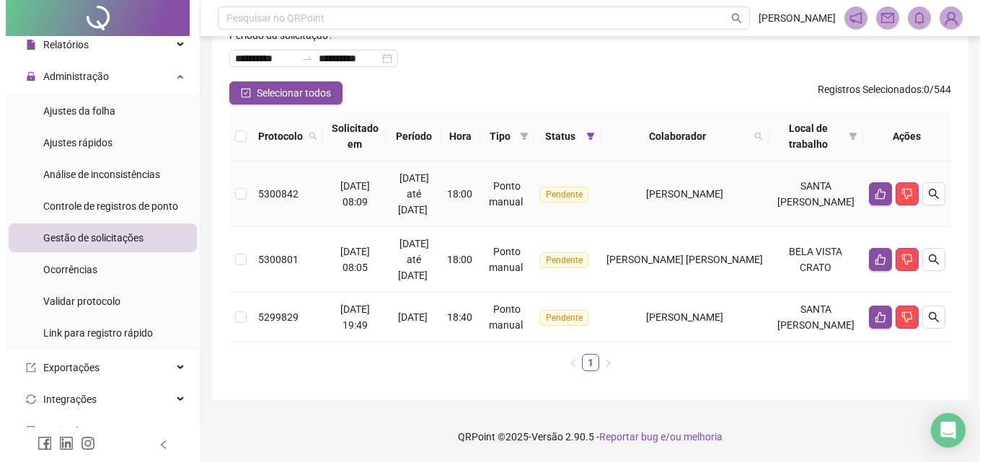
scroll to position [102, 0]
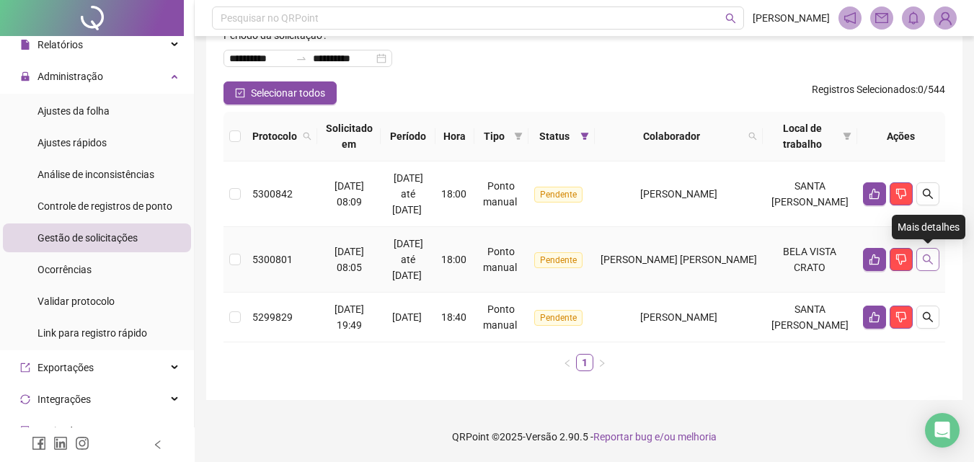
click at [922, 254] on icon "search" at bounding box center [928, 260] width 12 height 12
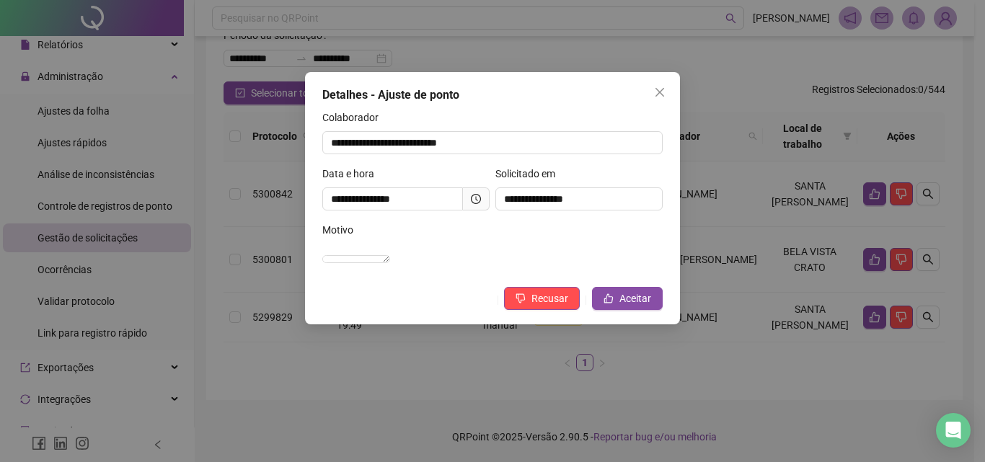
click at [814, 257] on div "**********" at bounding box center [492, 231] width 985 height 462
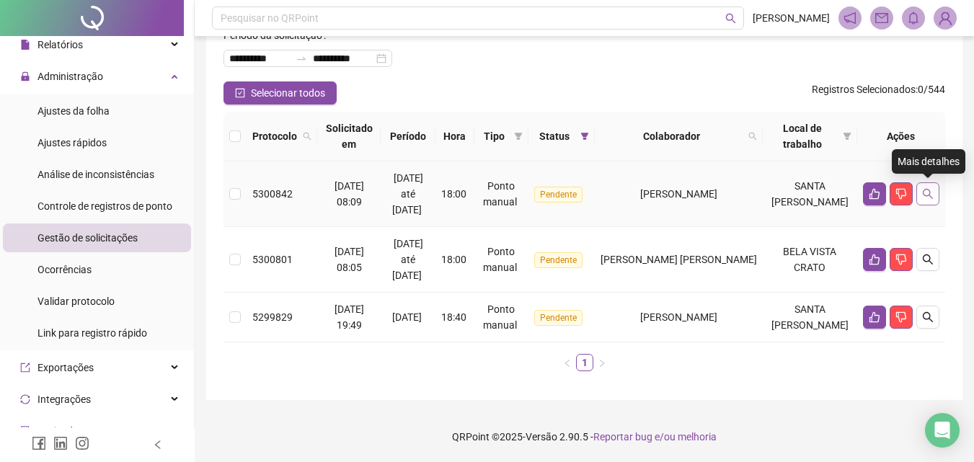
click at [923, 188] on icon "search" at bounding box center [928, 194] width 12 height 12
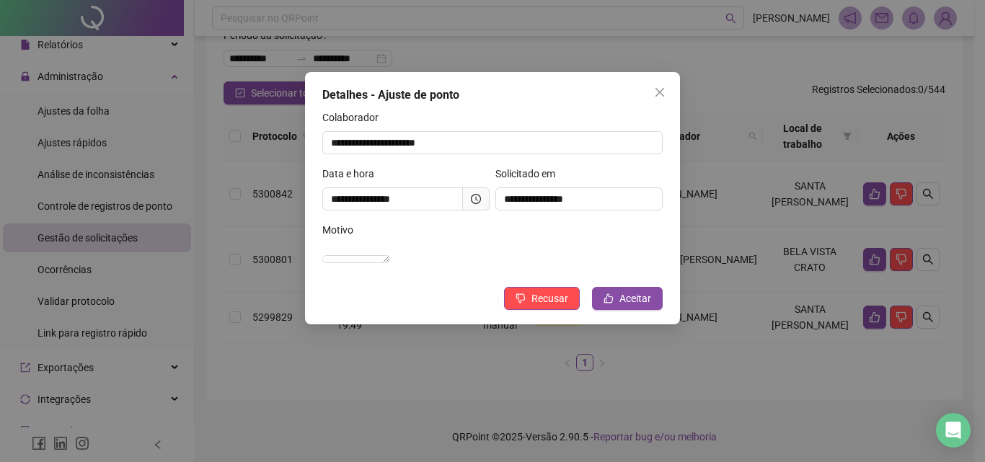
click at [801, 236] on div "**********" at bounding box center [492, 231] width 985 height 462
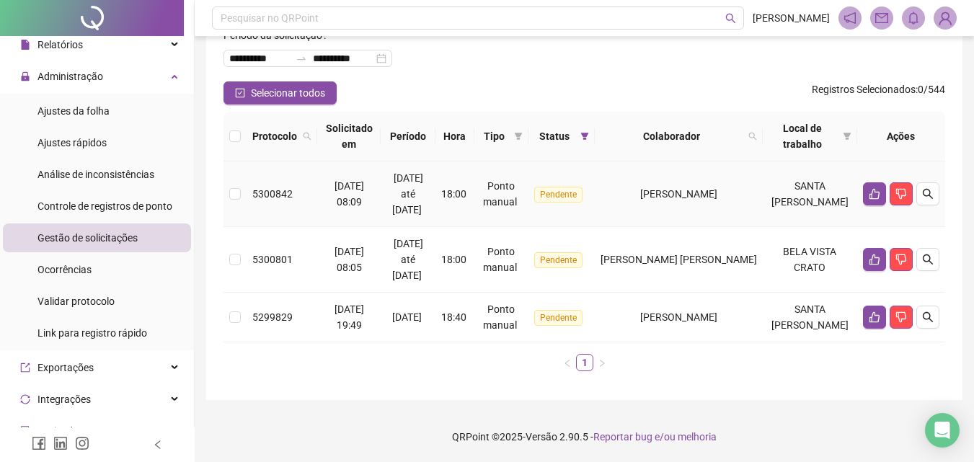
click at [705, 192] on td "[PERSON_NAME]" at bounding box center [679, 194] width 168 height 66
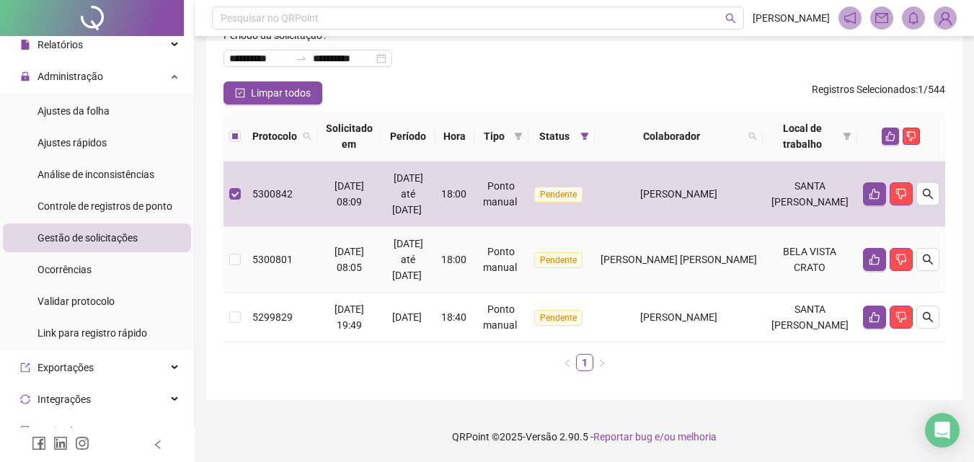
click at [704, 254] on span "[PERSON_NAME] [PERSON_NAME]" at bounding box center [678, 260] width 156 height 12
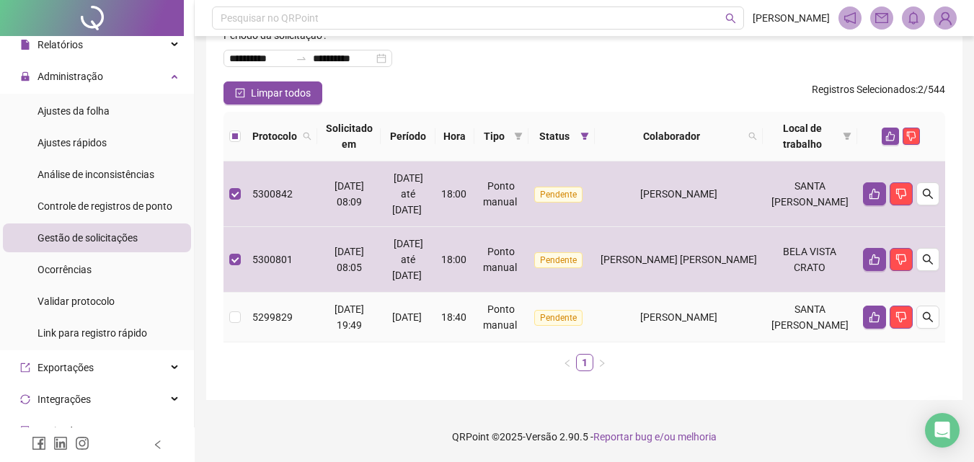
click at [690, 293] on td "[PERSON_NAME]" at bounding box center [679, 318] width 168 height 50
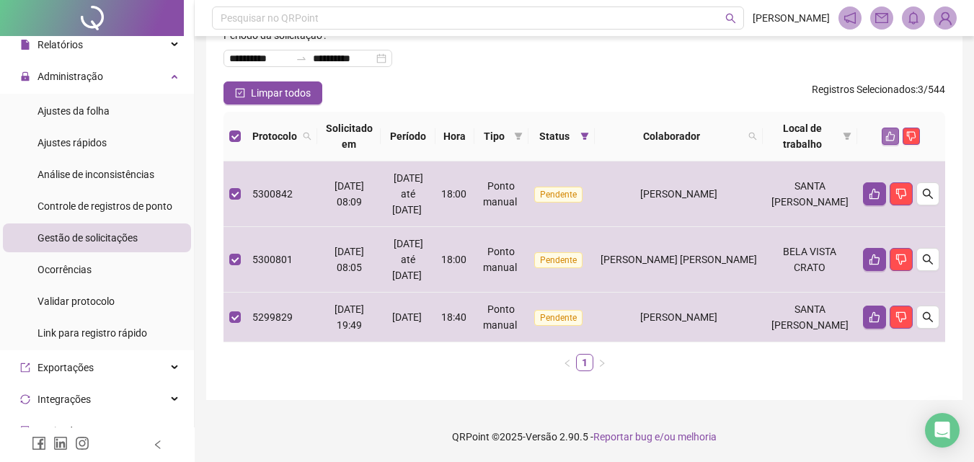
click at [883, 128] on button "button" at bounding box center [890, 136] width 17 height 17
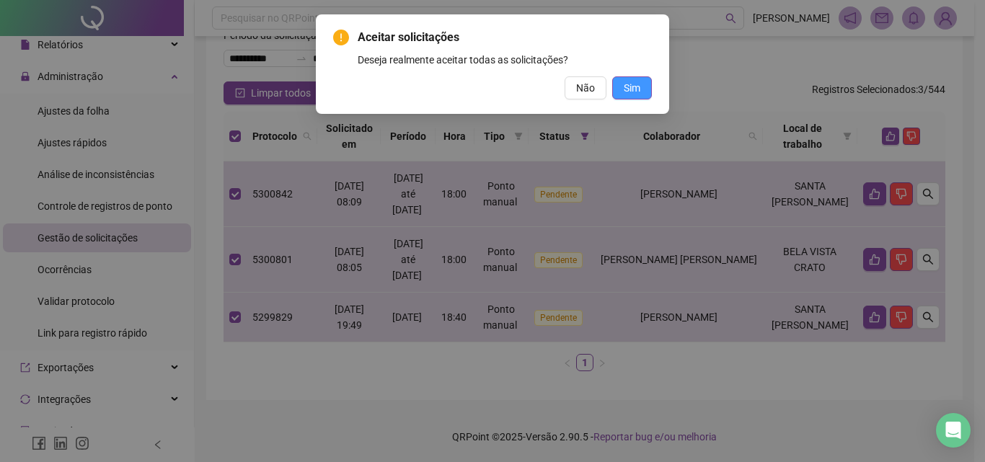
click at [641, 87] on button "Sim" at bounding box center [632, 87] width 40 height 23
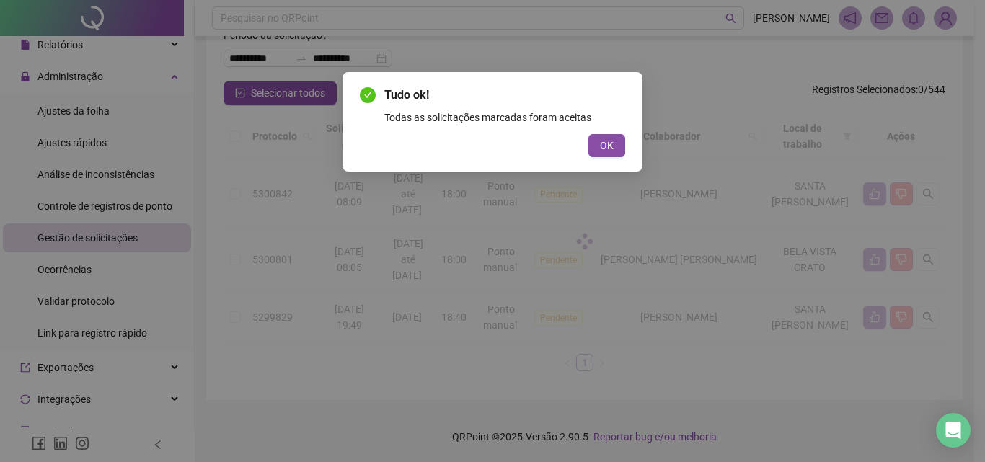
scroll to position [0, 0]
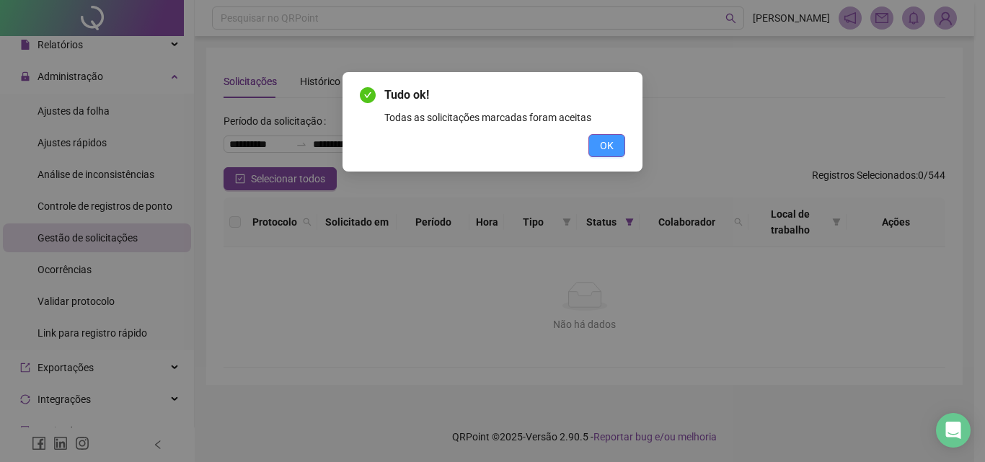
click at [610, 152] on span "OK" at bounding box center [607, 146] width 14 height 16
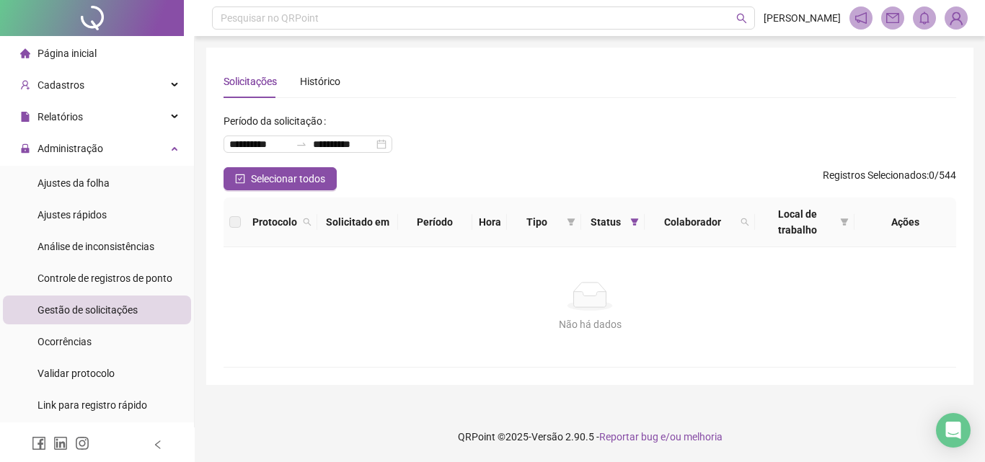
click at [77, 57] on span "Página inicial" at bounding box center [66, 54] width 59 height 12
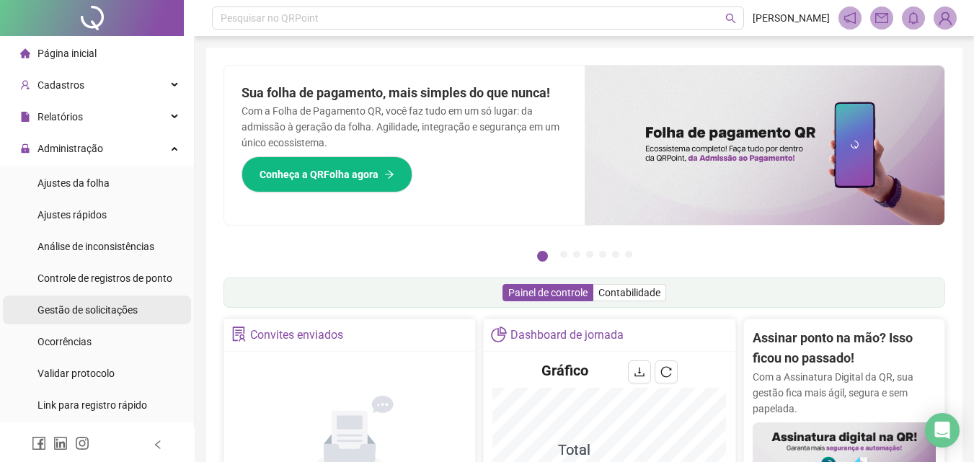
click at [94, 313] on span "Gestão de solicitações" at bounding box center [87, 310] width 100 height 12
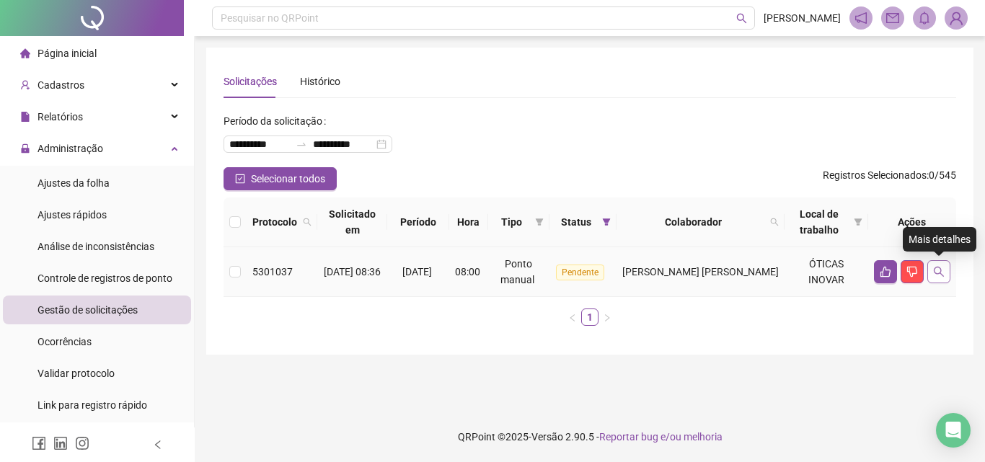
click at [937, 267] on icon "search" at bounding box center [939, 272] width 10 height 10
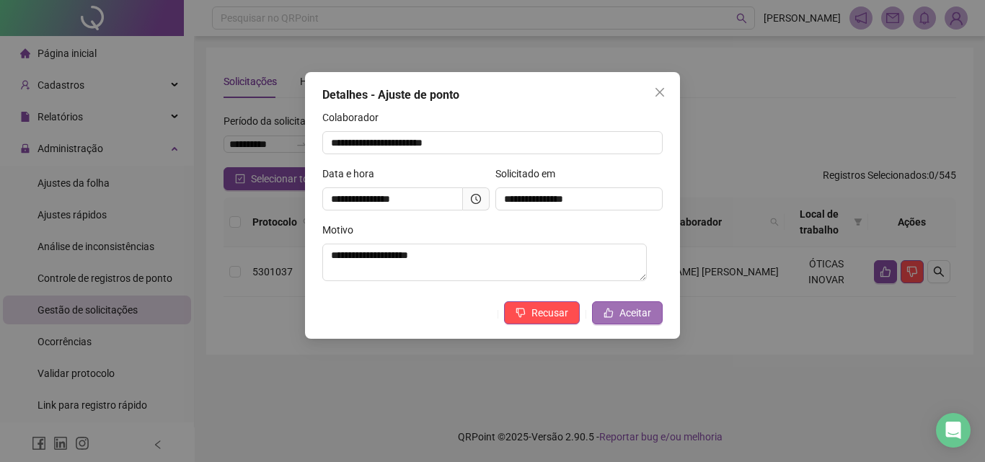
click at [639, 310] on span "Aceitar" at bounding box center [635, 313] width 32 height 16
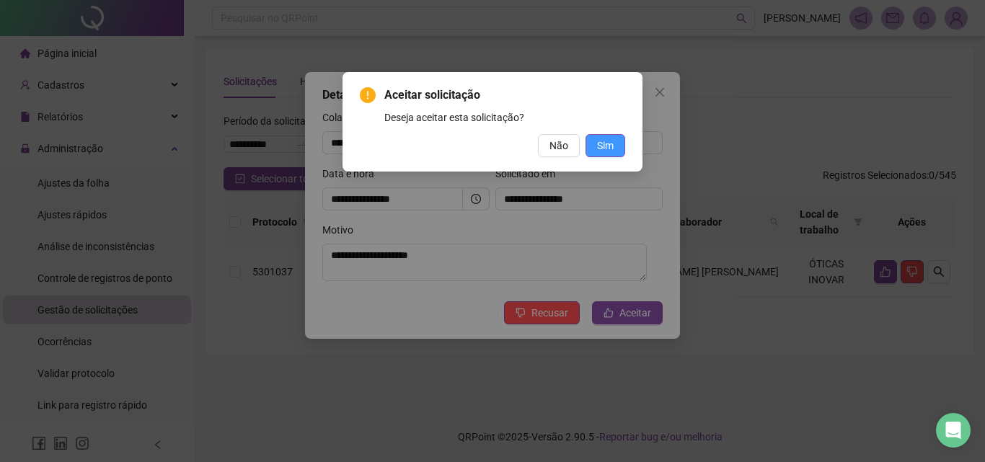
click at [610, 142] on span "Sim" at bounding box center [605, 146] width 17 height 16
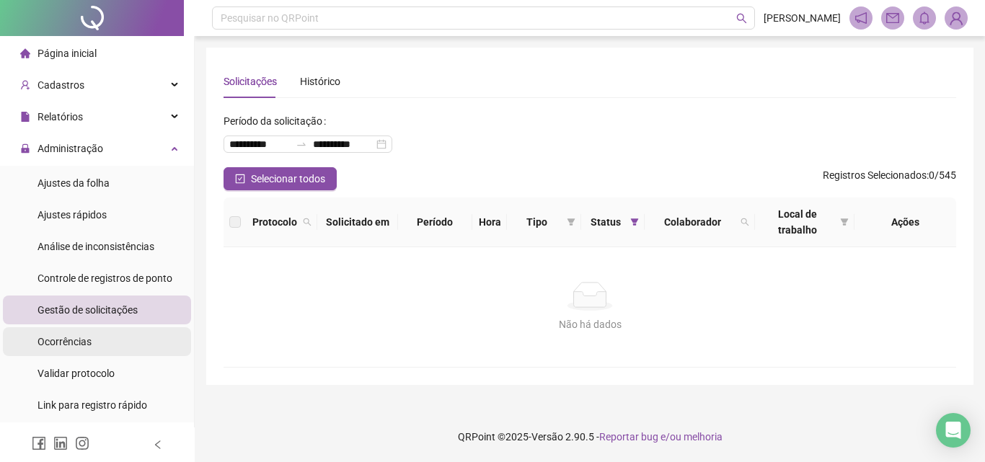
click at [118, 334] on li "Ocorrências" at bounding box center [97, 341] width 188 height 29
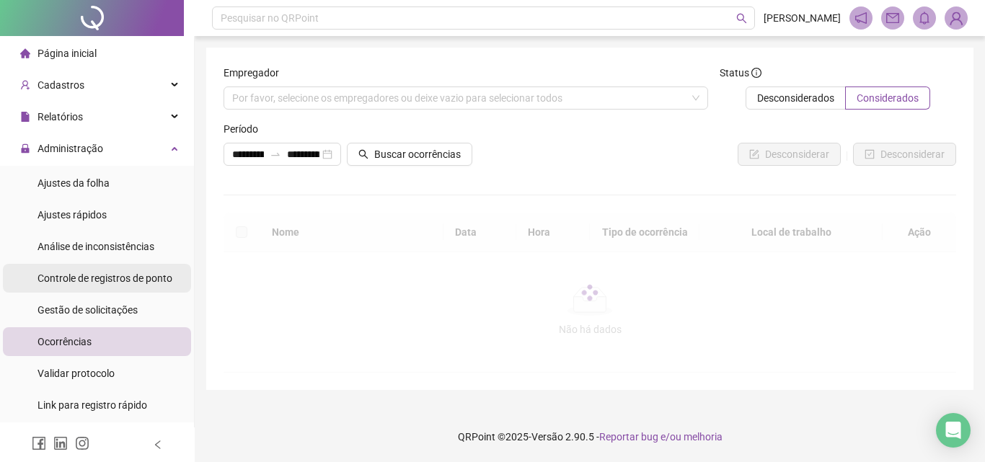
click at [101, 270] on div "Controle de registros de ponto" at bounding box center [104, 278] width 135 height 29
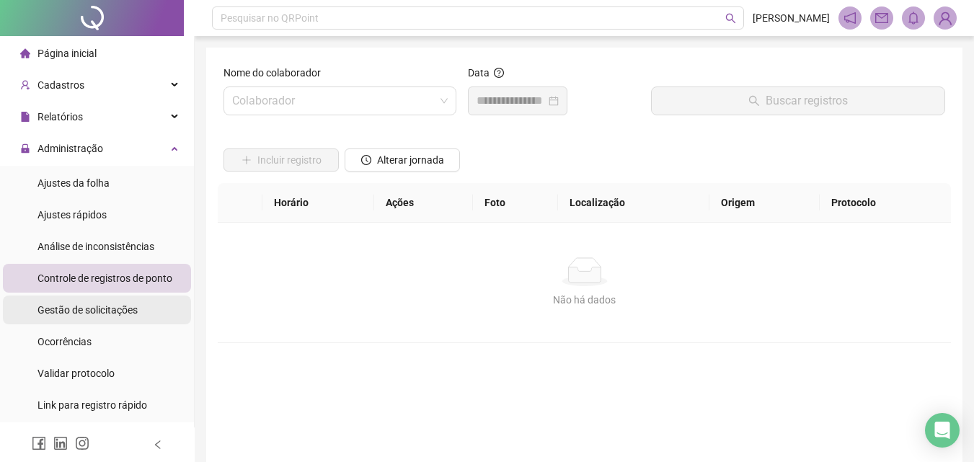
click at [114, 314] on span "Gestão de solicitações" at bounding box center [87, 310] width 100 height 12
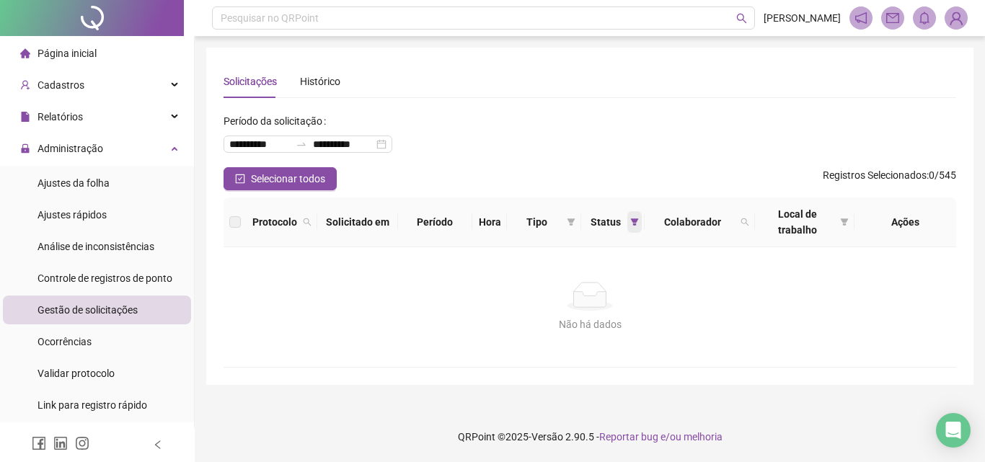
click at [630, 218] on icon "filter" at bounding box center [634, 222] width 9 height 9
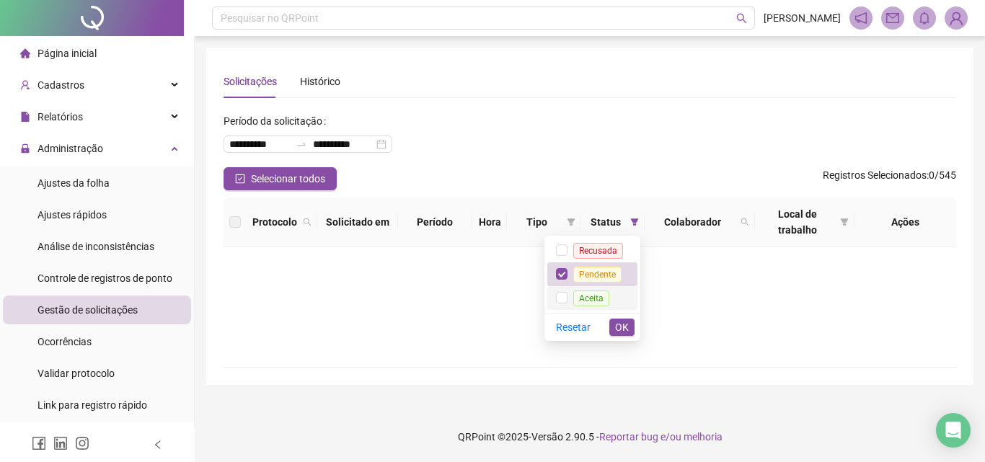
click at [611, 302] on span "Aceita" at bounding box center [591, 298] width 48 height 12
click at [614, 272] on span "Pendente" at bounding box center [597, 275] width 48 height 16
click at [617, 314] on div "Resetar OK" at bounding box center [592, 327] width 96 height 28
click at [620, 331] on span "OK" at bounding box center [622, 327] width 14 height 16
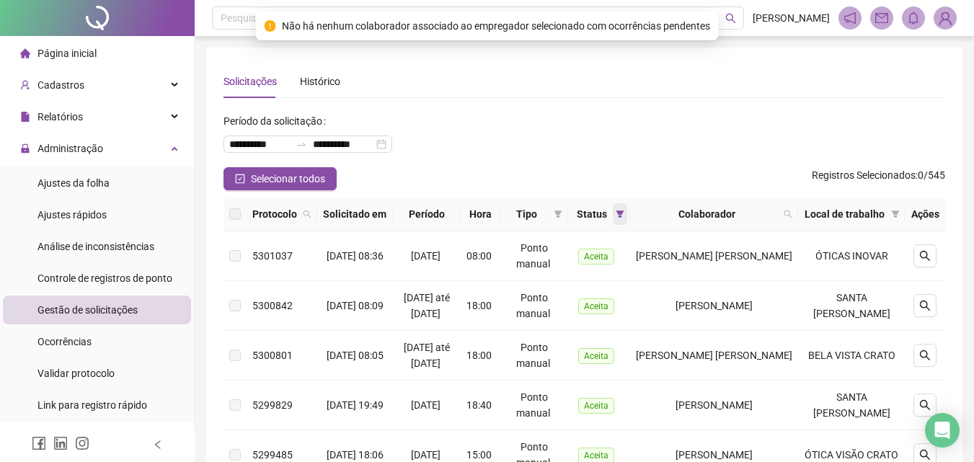
click at [624, 218] on icon "filter" at bounding box center [620, 213] width 8 height 7
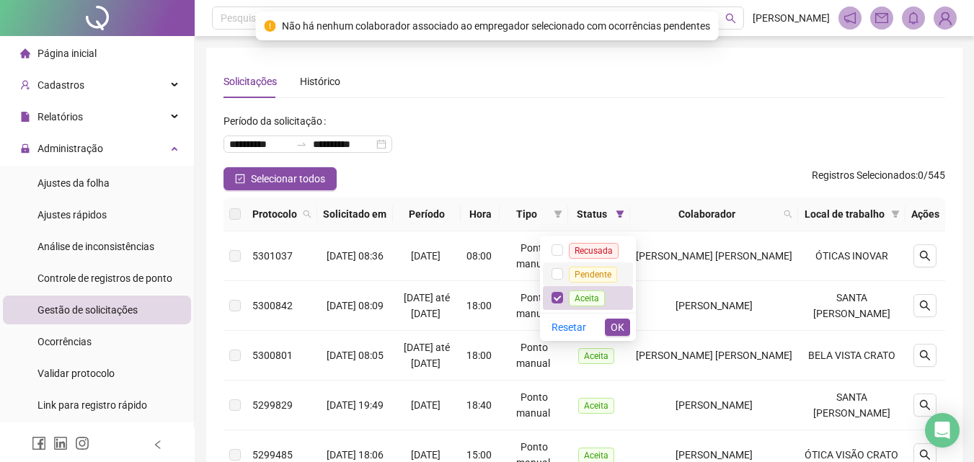
click at [600, 270] on span "Pendente" at bounding box center [593, 275] width 48 height 16
click at [603, 292] on span "Aceita" at bounding box center [587, 299] width 36 height 16
click at [613, 315] on div "Resetar OK" at bounding box center [588, 327] width 96 height 28
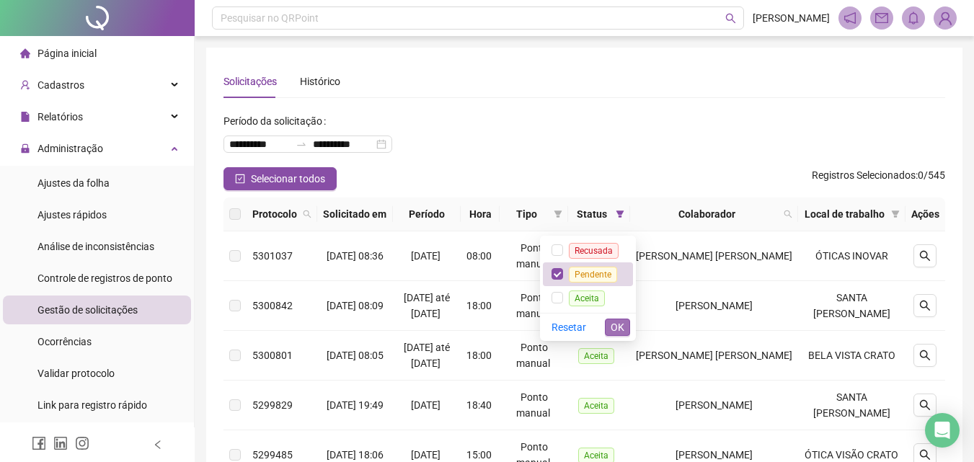
click at [615, 322] on span "OK" at bounding box center [618, 327] width 14 height 16
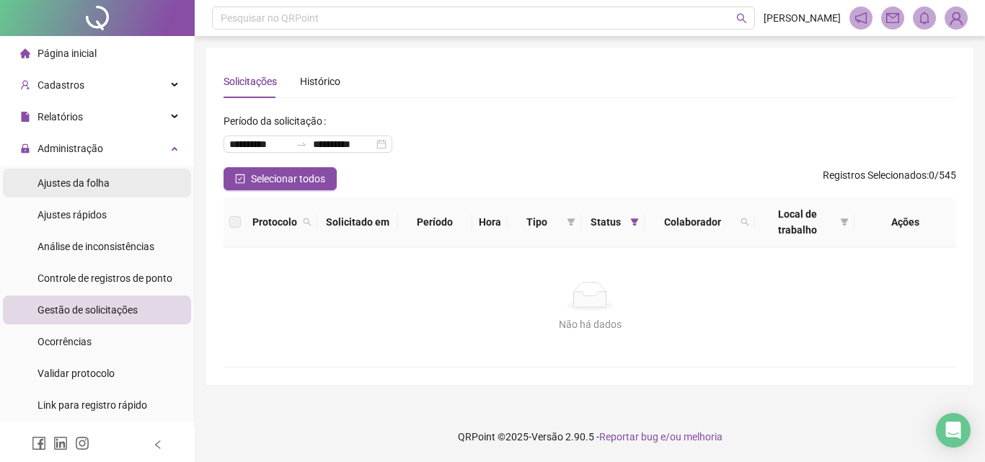
click at [118, 177] on li "Ajustes da folha" at bounding box center [97, 183] width 188 height 29
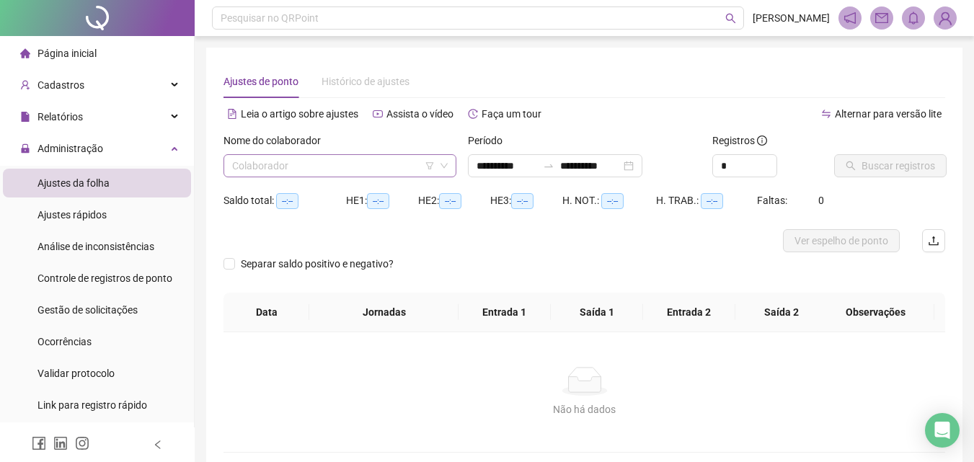
type input "**********"
click at [296, 156] on input "search" at bounding box center [333, 166] width 203 height 22
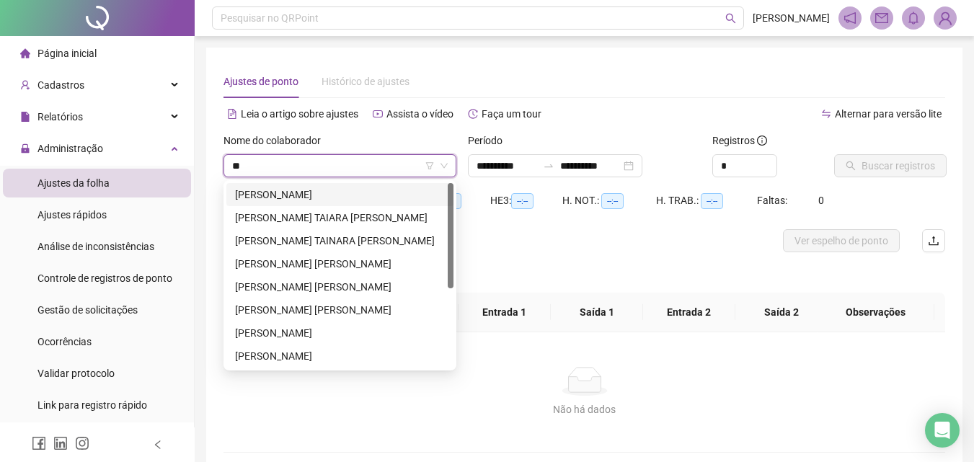
type input "***"
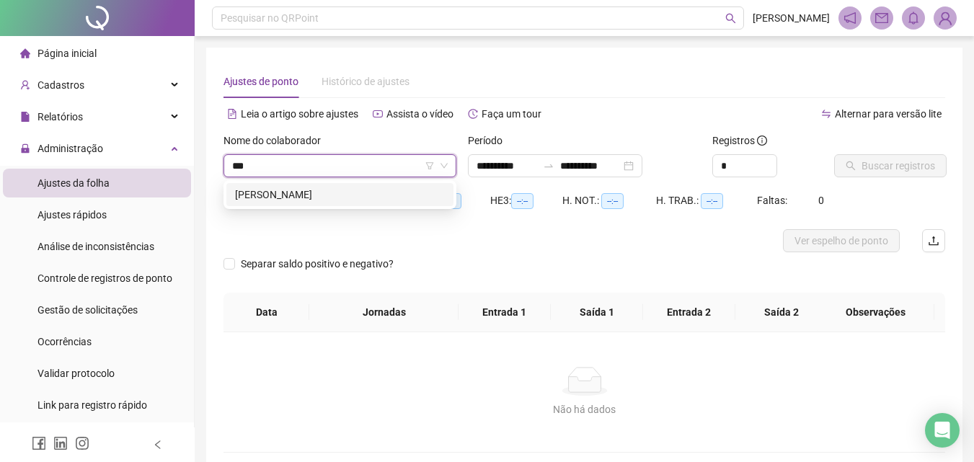
click at [408, 198] on div "[PERSON_NAME]" at bounding box center [340, 195] width 210 height 16
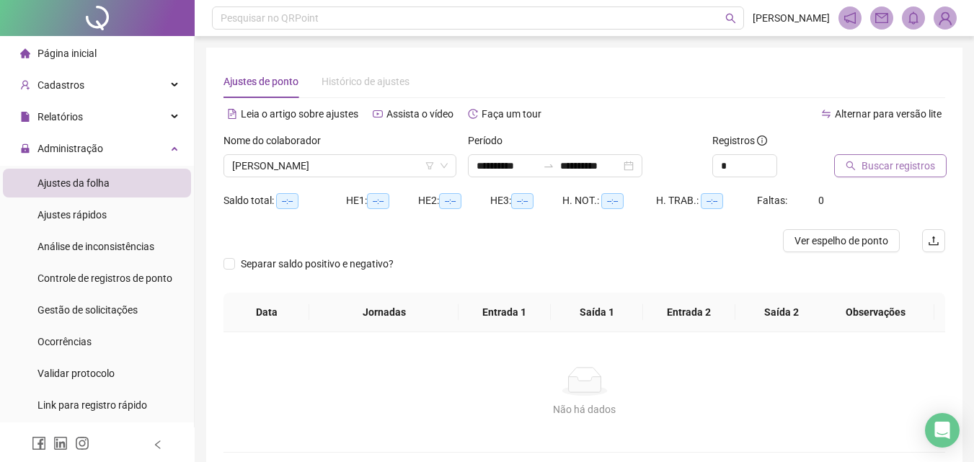
click at [870, 162] on span "Buscar registros" at bounding box center [898, 166] width 74 height 16
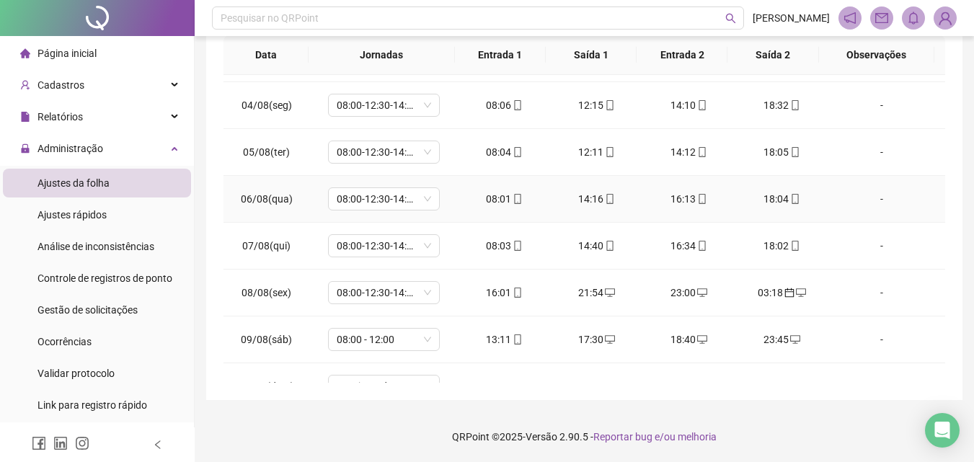
scroll to position [536, 0]
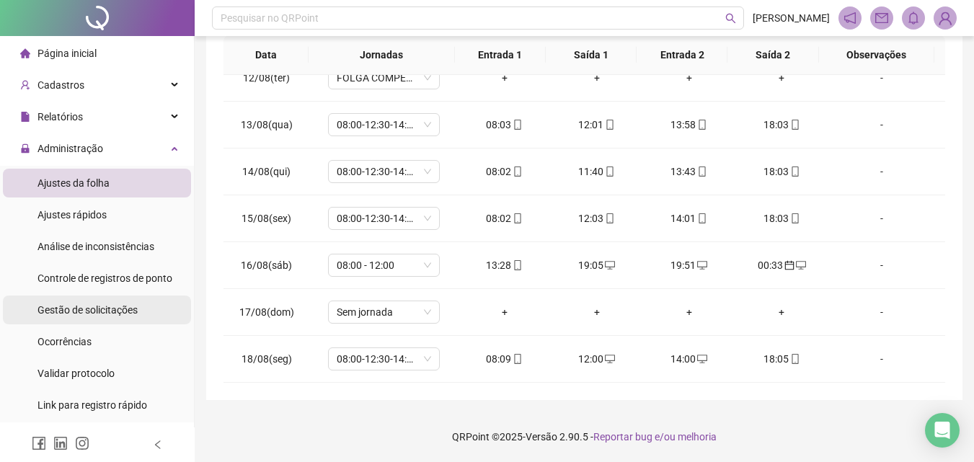
click at [64, 306] on span "Gestão de solicitações" at bounding box center [87, 310] width 100 height 12
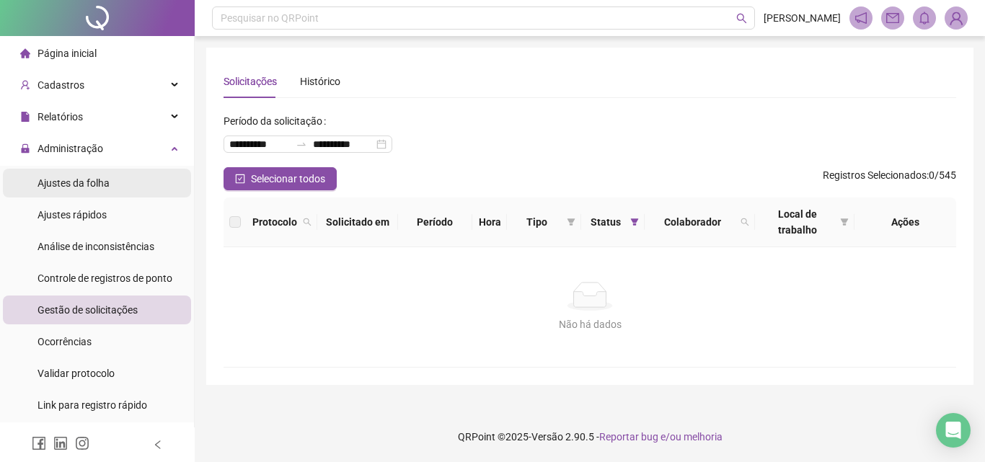
click at [68, 172] on div "Ajustes da folha" at bounding box center [73, 183] width 72 height 29
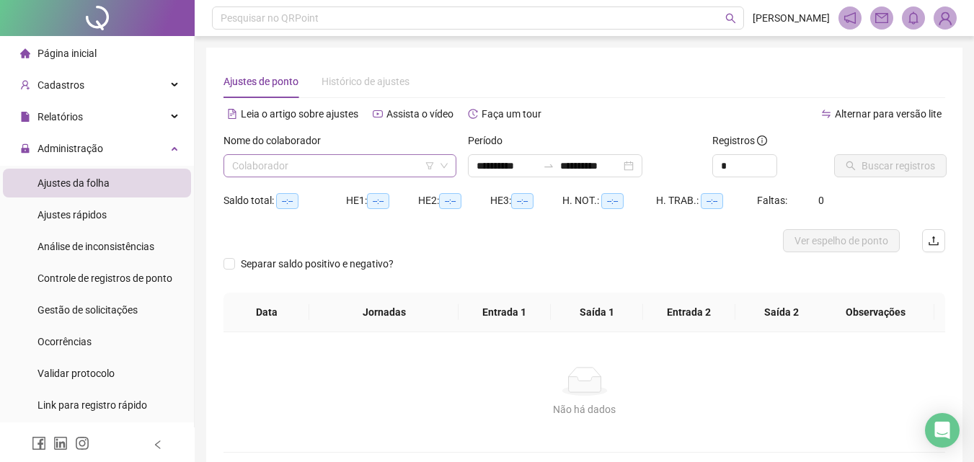
type input "**********"
click at [301, 156] on input "search" at bounding box center [333, 166] width 203 height 22
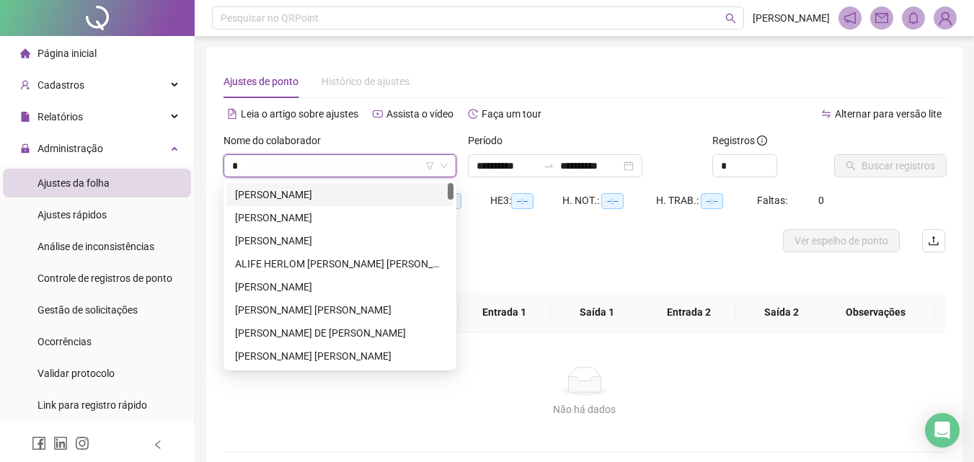
type input "**"
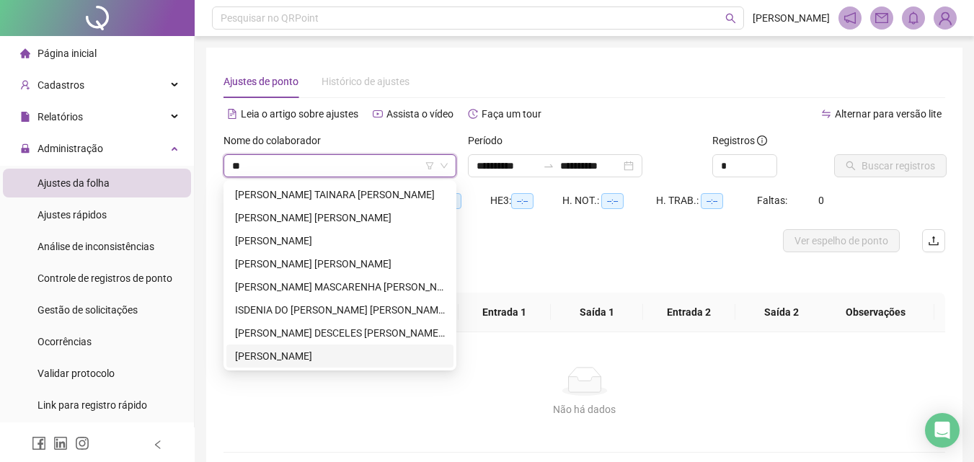
click at [281, 361] on div "[PERSON_NAME]" at bounding box center [340, 356] width 210 height 16
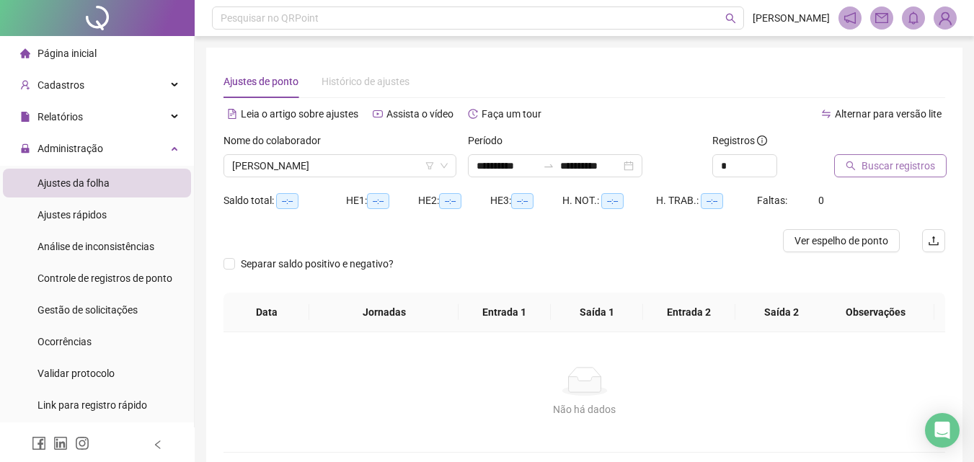
click at [867, 166] on span "Buscar registros" at bounding box center [898, 166] width 74 height 16
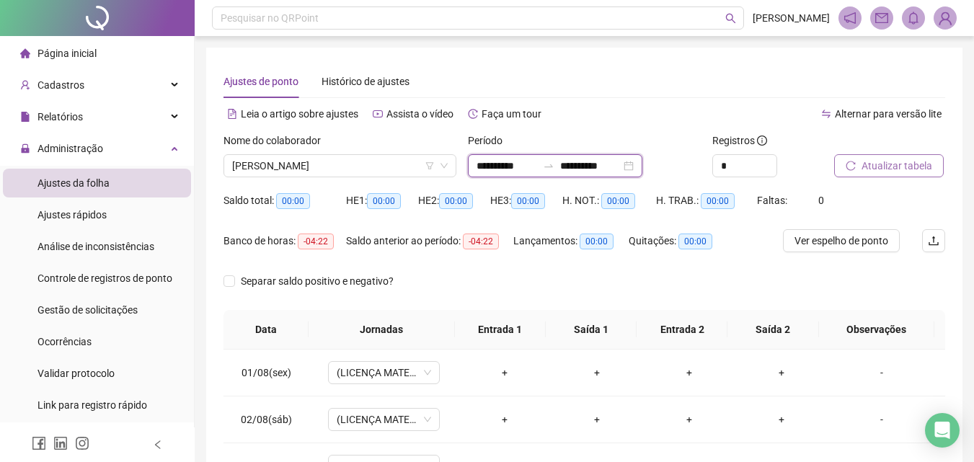
click at [478, 161] on input "**********" at bounding box center [506, 166] width 61 height 16
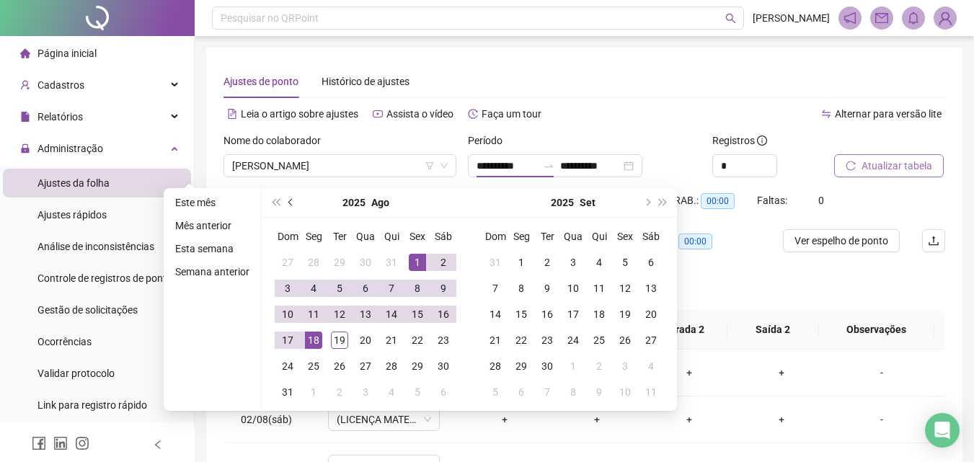
click at [289, 197] on button "prev-year" at bounding box center [291, 202] width 16 height 29
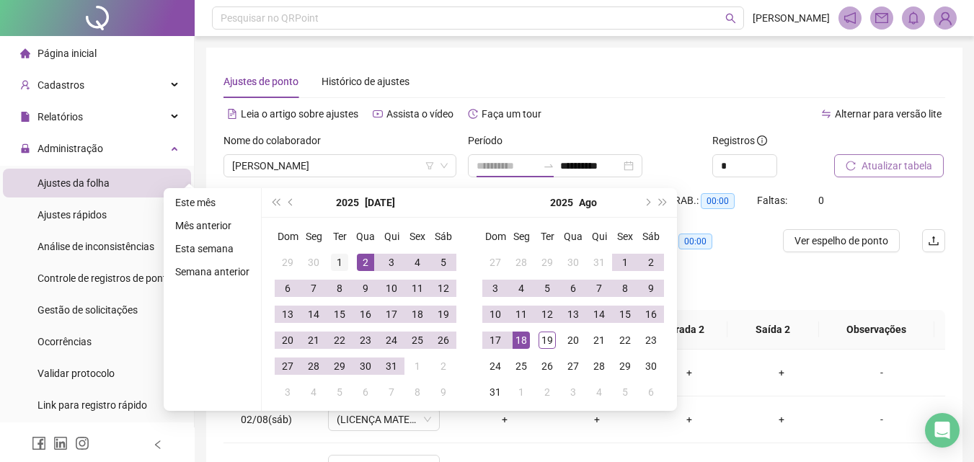
type input "**********"
click at [346, 254] on div "1" at bounding box center [339, 262] width 17 height 17
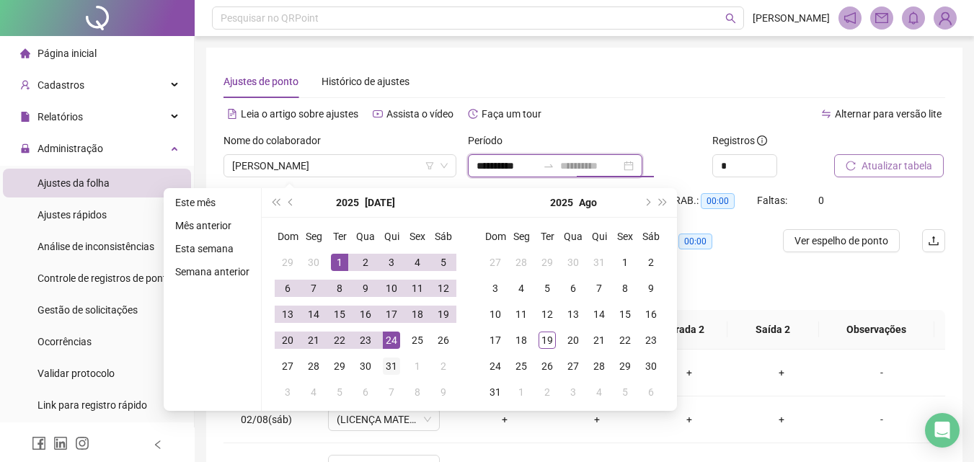
type input "**********"
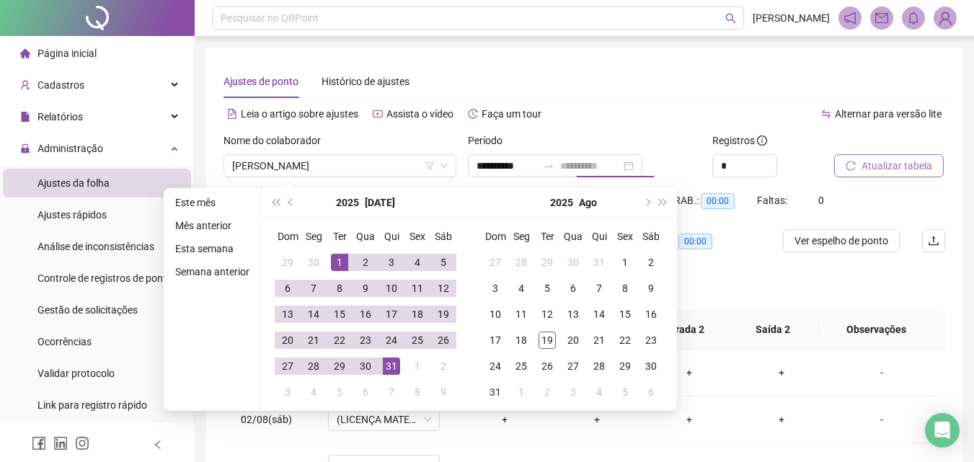
click at [392, 367] on div "31" at bounding box center [391, 366] width 17 height 17
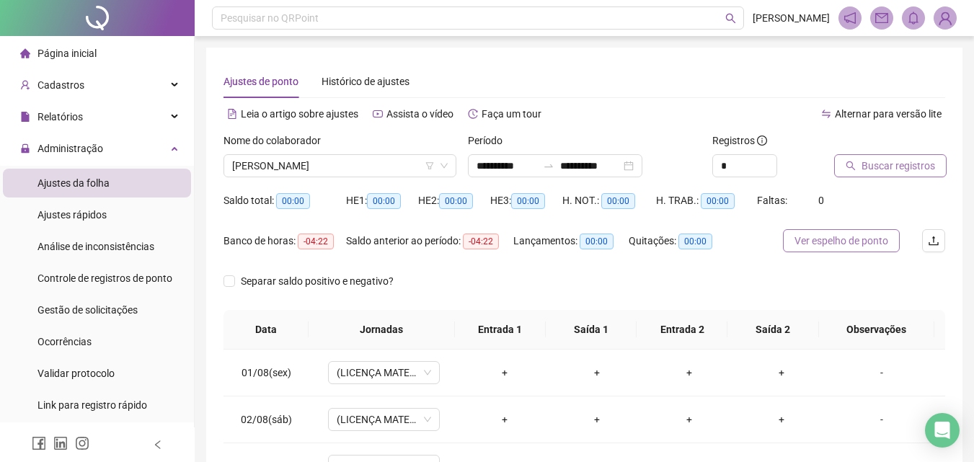
click at [848, 238] on span "Ver espelho de ponto" at bounding box center [841, 241] width 94 height 16
click at [334, 167] on span "[PERSON_NAME]" at bounding box center [340, 166] width 216 height 22
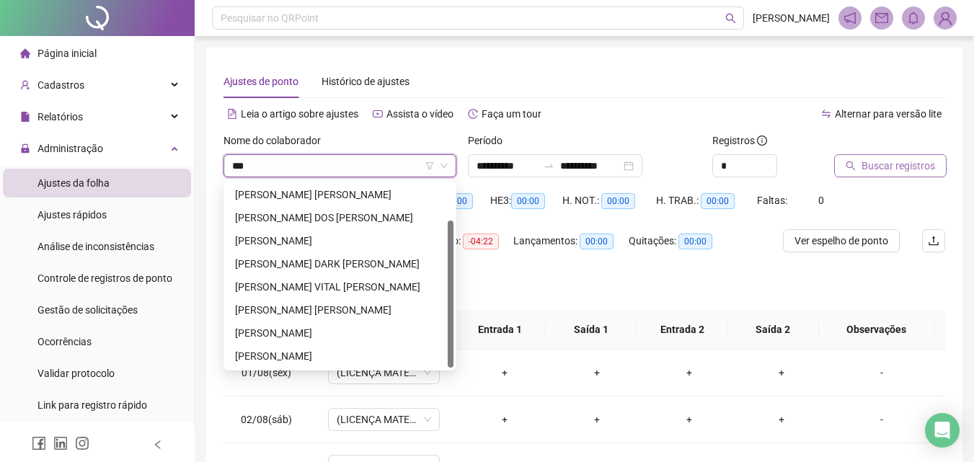
scroll to position [46, 0]
type input "***"
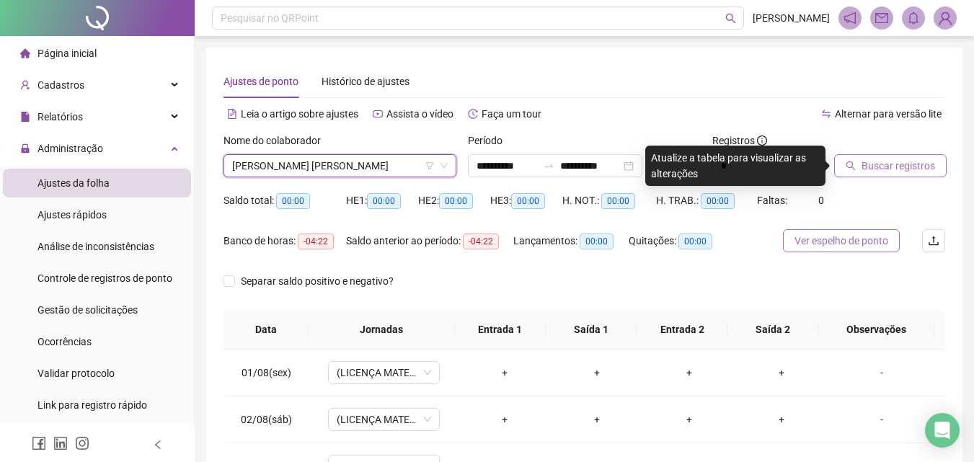
click at [829, 249] on button "Ver espelho de ponto" at bounding box center [841, 240] width 117 height 23
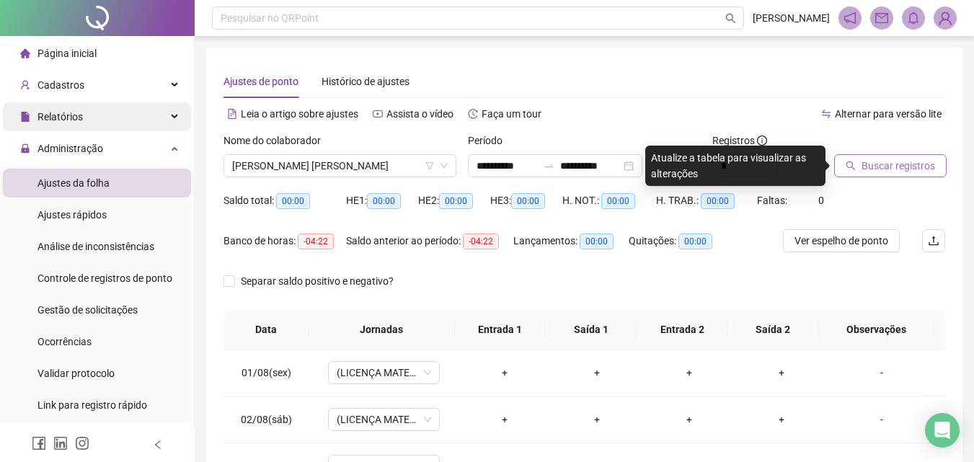
click at [107, 121] on div "Relatórios" at bounding box center [97, 116] width 188 height 29
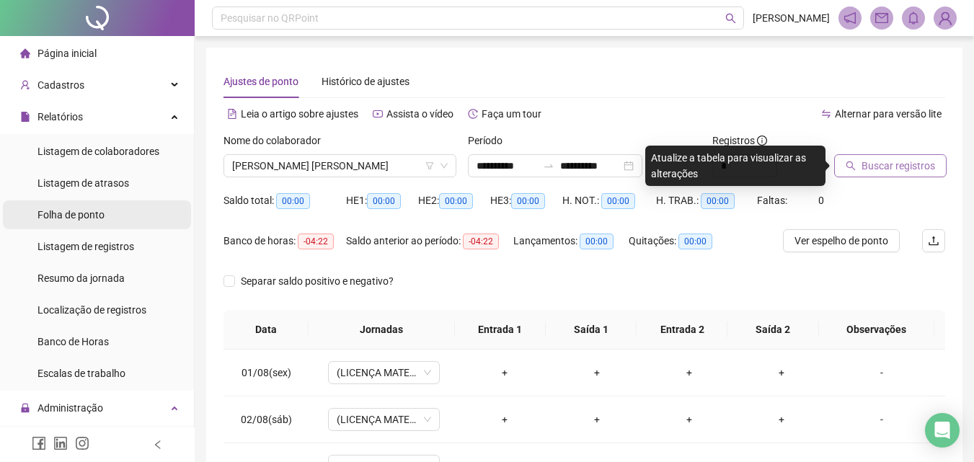
click at [118, 209] on li "Folha de ponto" at bounding box center [97, 214] width 188 height 29
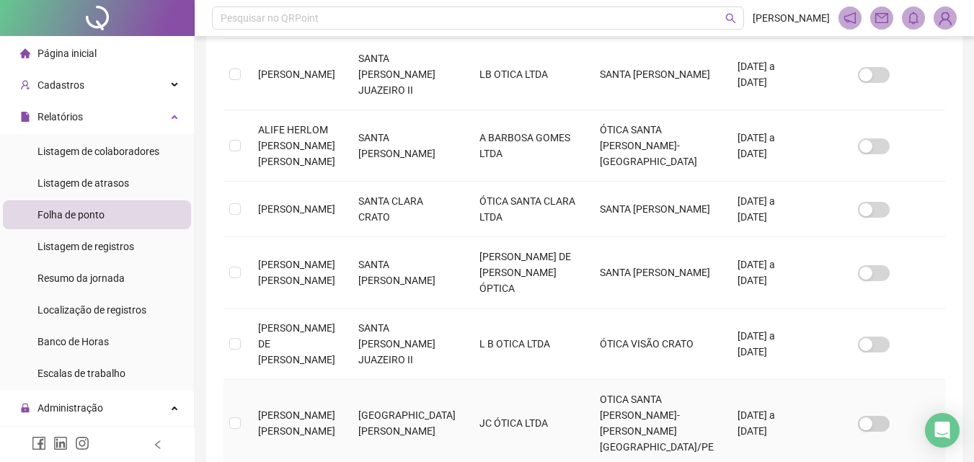
click at [347, 380] on td "[PERSON_NAME] [PERSON_NAME]" at bounding box center [297, 423] width 100 height 87
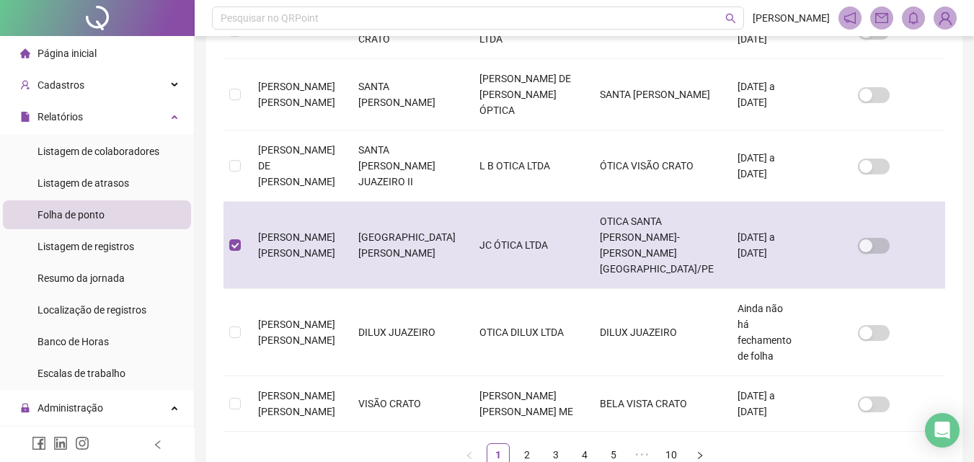
click at [295, 202] on td "[PERSON_NAME] [PERSON_NAME]" at bounding box center [297, 245] width 100 height 87
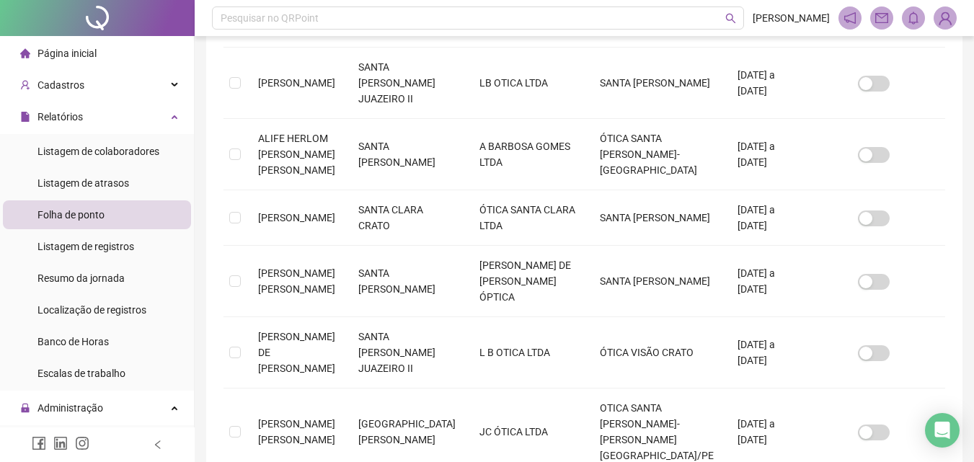
scroll to position [569, 0]
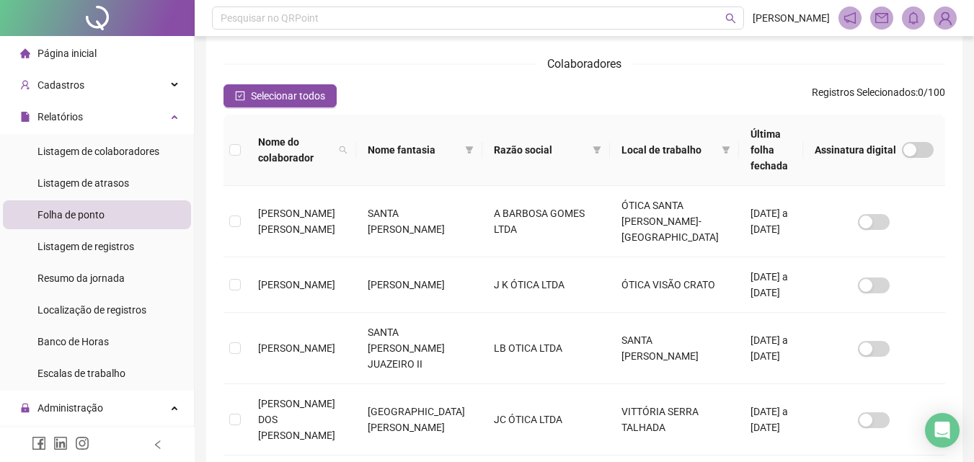
scroll to position [541, 0]
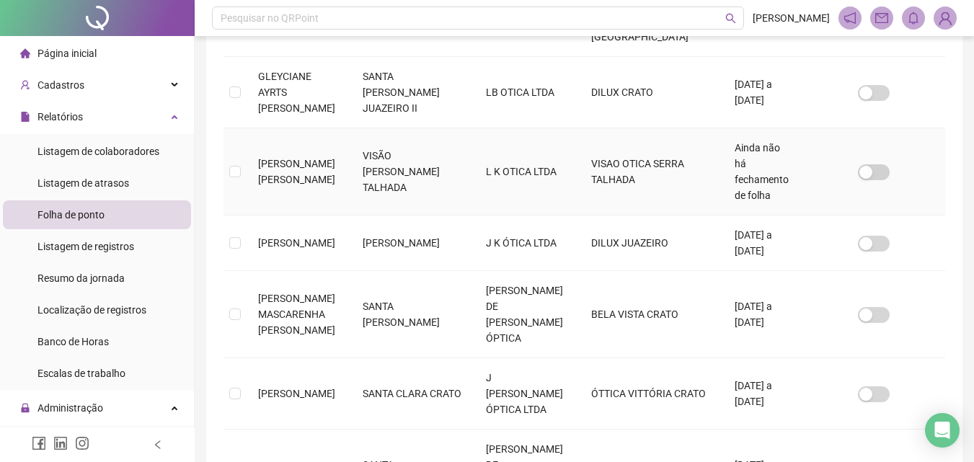
scroll to position [605, 0]
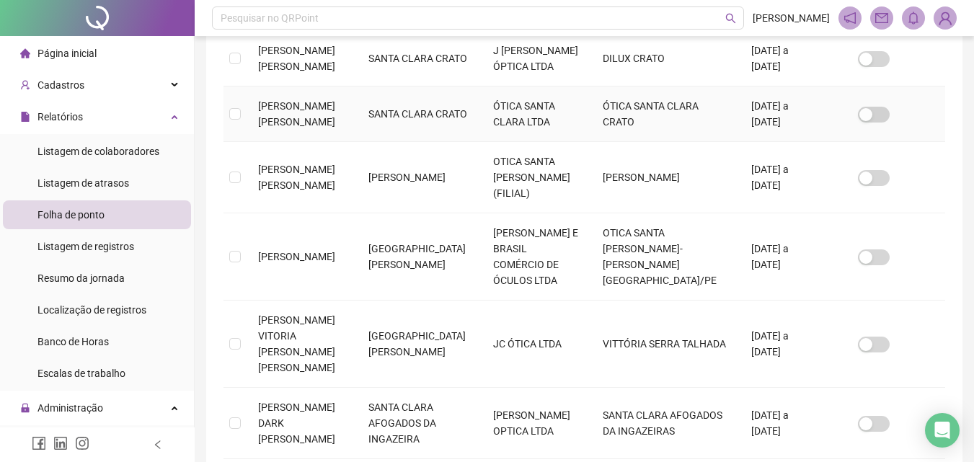
scroll to position [621, 0]
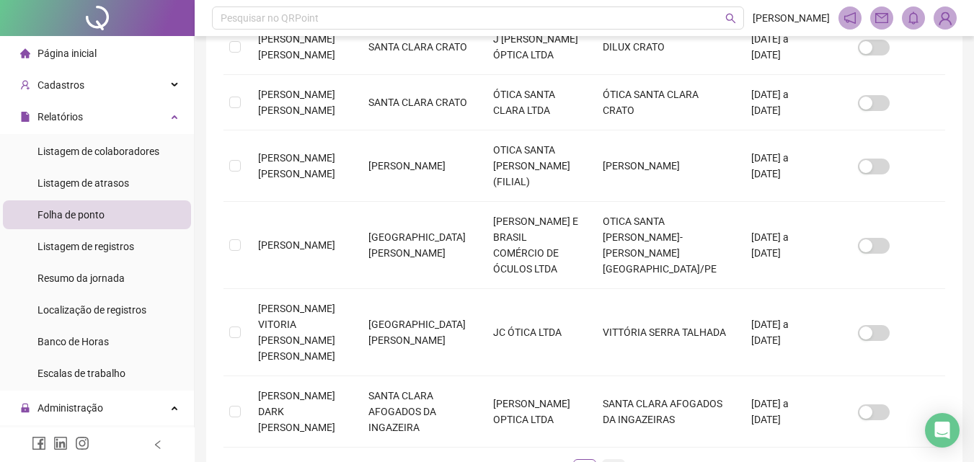
click at [613, 460] on link "7" at bounding box center [614, 471] width 22 height 22
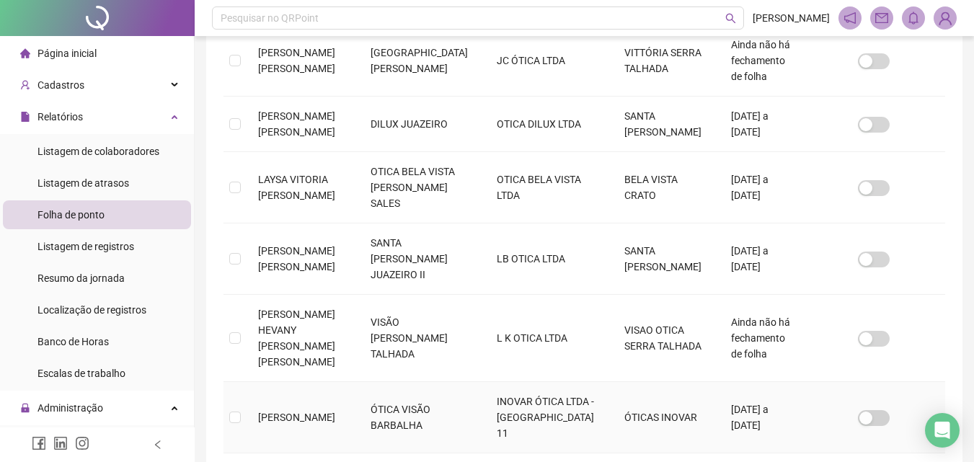
scroll to position [569, 0]
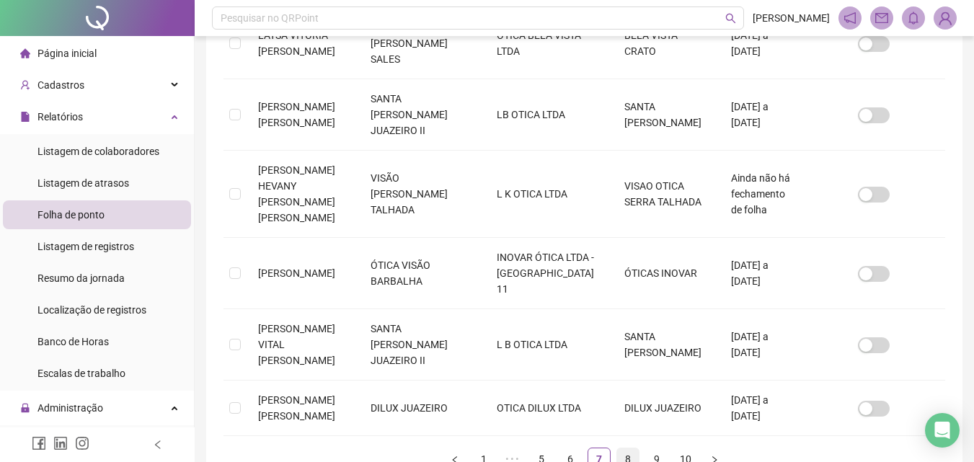
click at [627, 448] on link "8" at bounding box center [628, 459] width 22 height 22
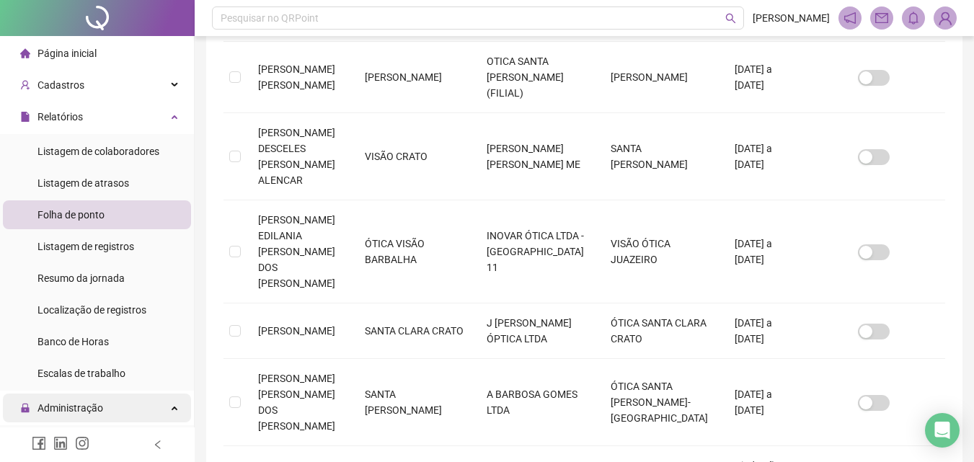
scroll to position [144, 0]
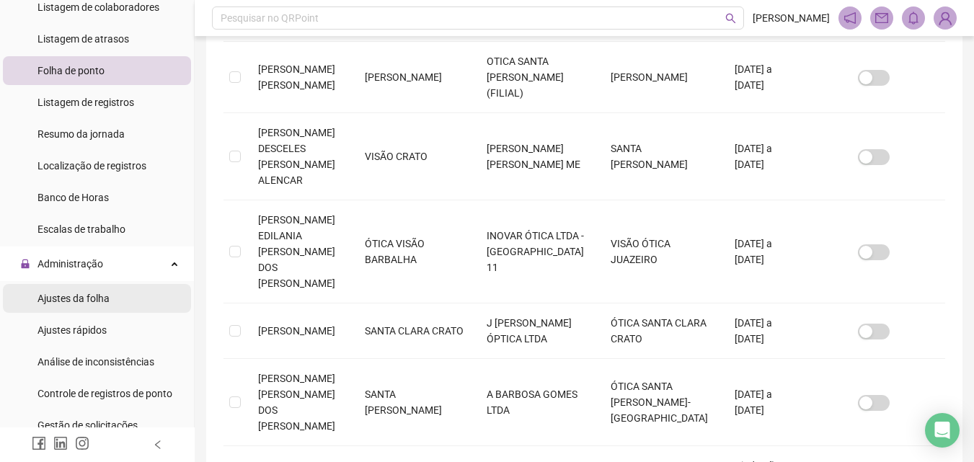
click at [87, 293] on span "Ajustes da folha" at bounding box center [73, 299] width 72 height 12
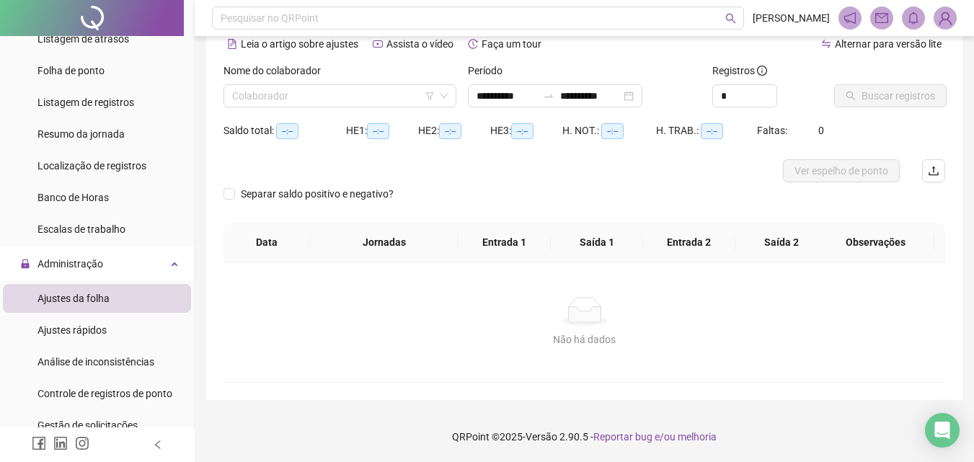
scroll to position [70, 0]
type input "**********"
click at [322, 96] on input "search" at bounding box center [333, 96] width 203 height 22
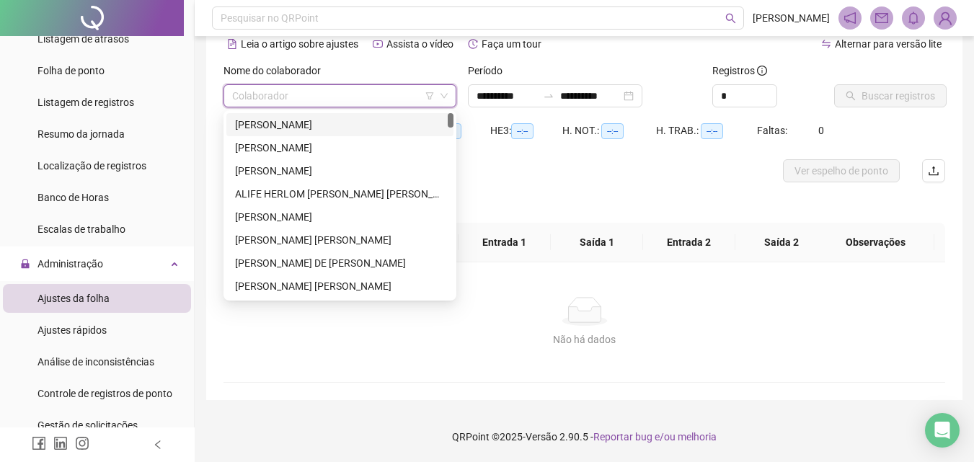
type input "*"
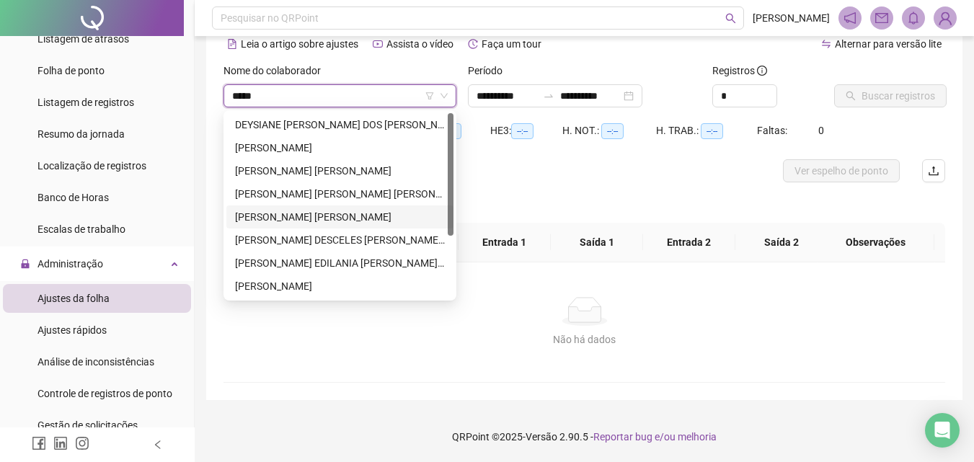
type input "******"
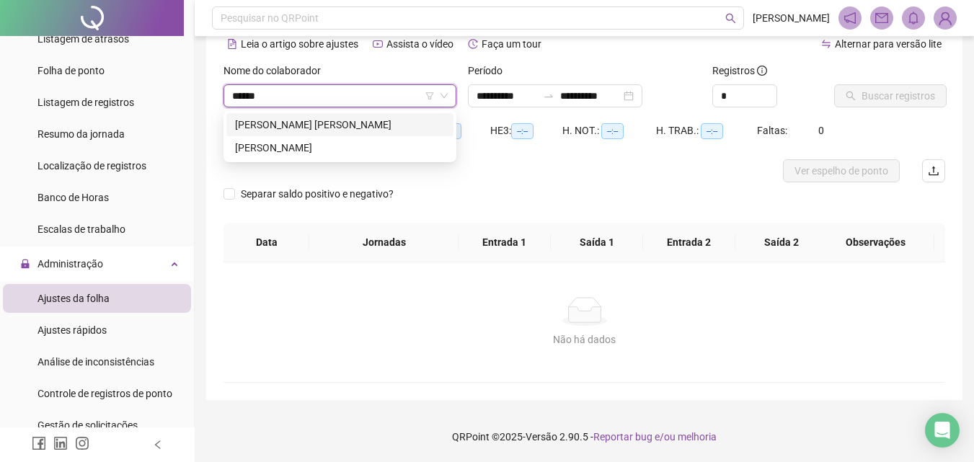
click at [309, 120] on div "[PERSON_NAME] [PERSON_NAME]" at bounding box center [340, 125] width 210 height 16
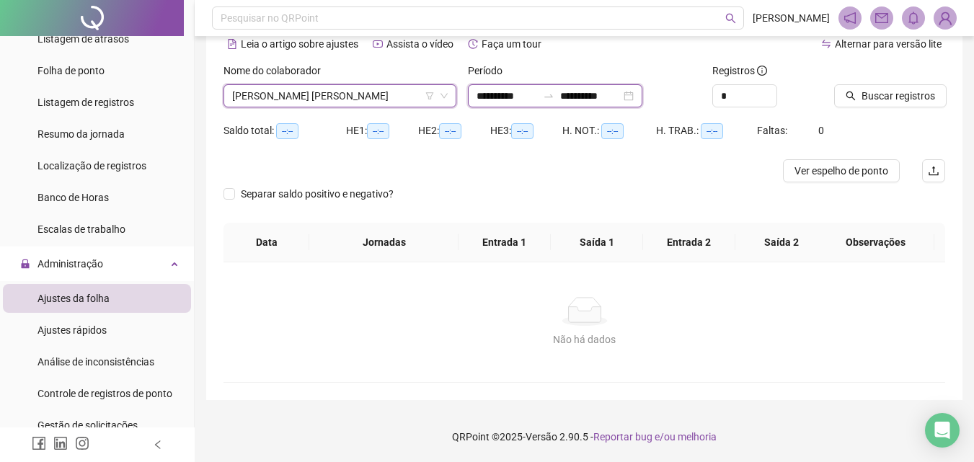
click at [477, 97] on input "**********" at bounding box center [506, 96] width 61 height 16
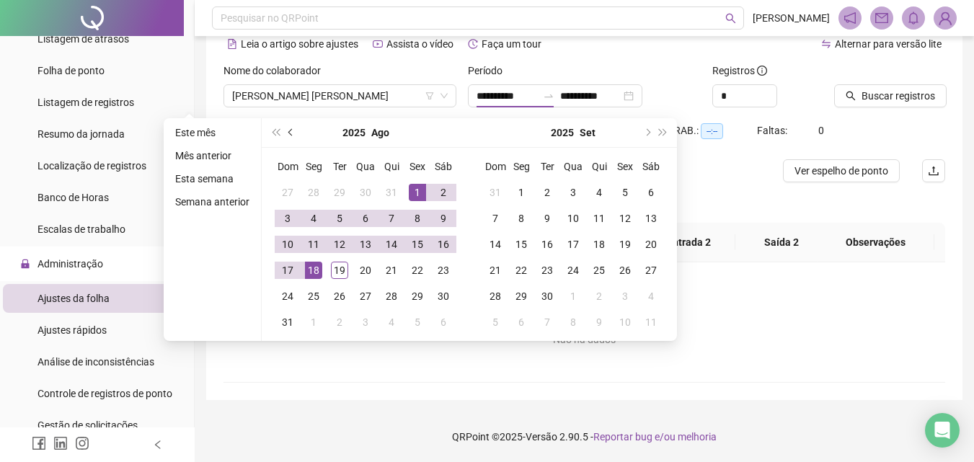
click at [293, 137] on button "prev-year" at bounding box center [291, 132] width 16 height 29
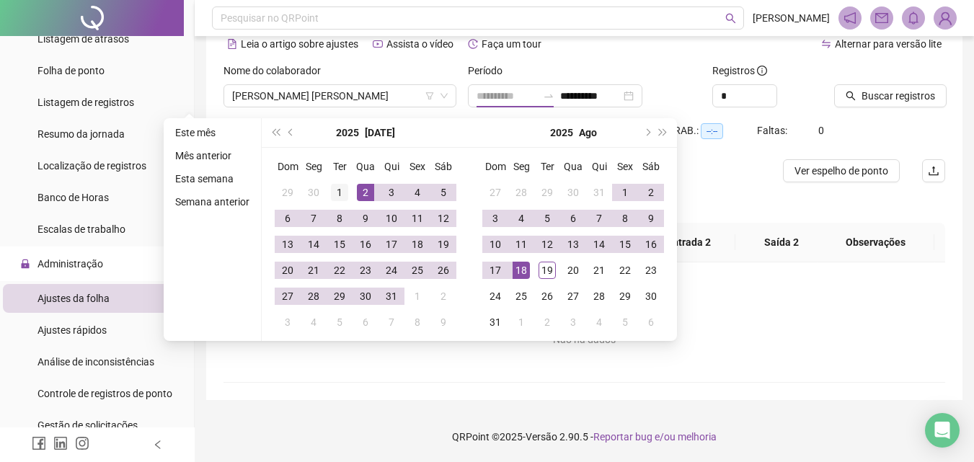
type input "**********"
click at [340, 188] on div "1" at bounding box center [339, 192] width 17 height 17
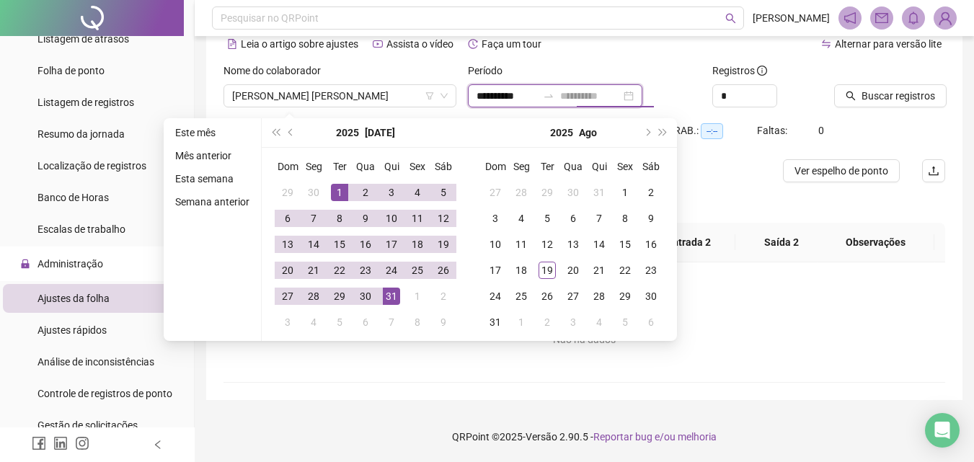
type input "**********"
click at [393, 297] on div "31" at bounding box center [391, 296] width 17 height 17
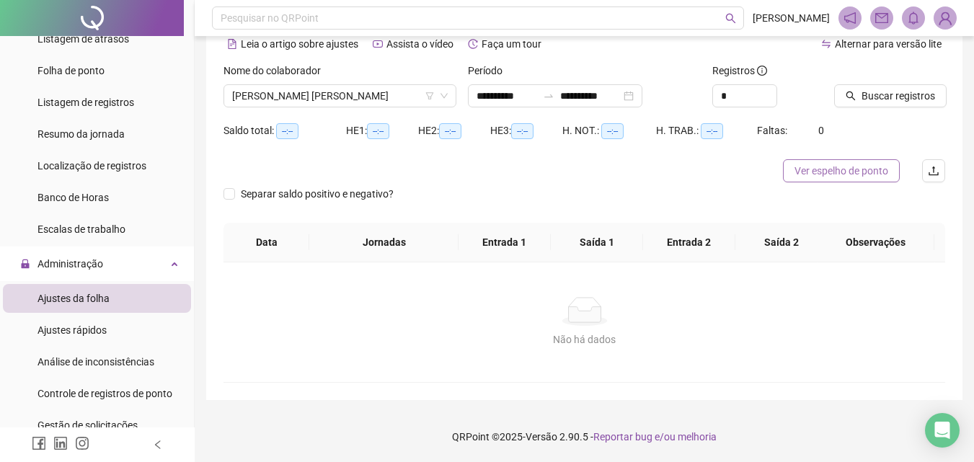
click at [825, 180] on button "Ver espelho de ponto" at bounding box center [841, 170] width 117 height 23
